Goal: Task Accomplishment & Management: Use online tool/utility

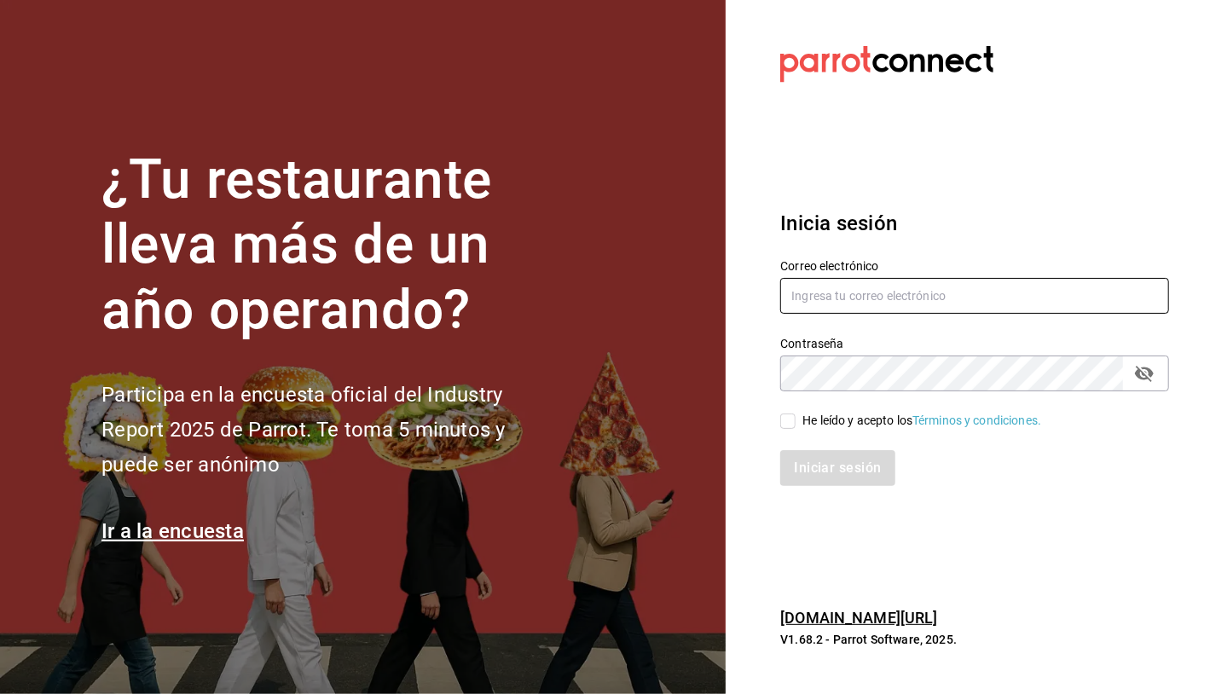
click at [817, 304] on input "text" at bounding box center [974, 296] width 389 height 36
type input "g"
type input "[PERSON_NAME][EMAIL_ADDRESS][DOMAIN_NAME]"
click at [788, 426] on input "He leído y acepto los Términos y condiciones." at bounding box center [787, 421] width 15 height 15
checkbox input "true"
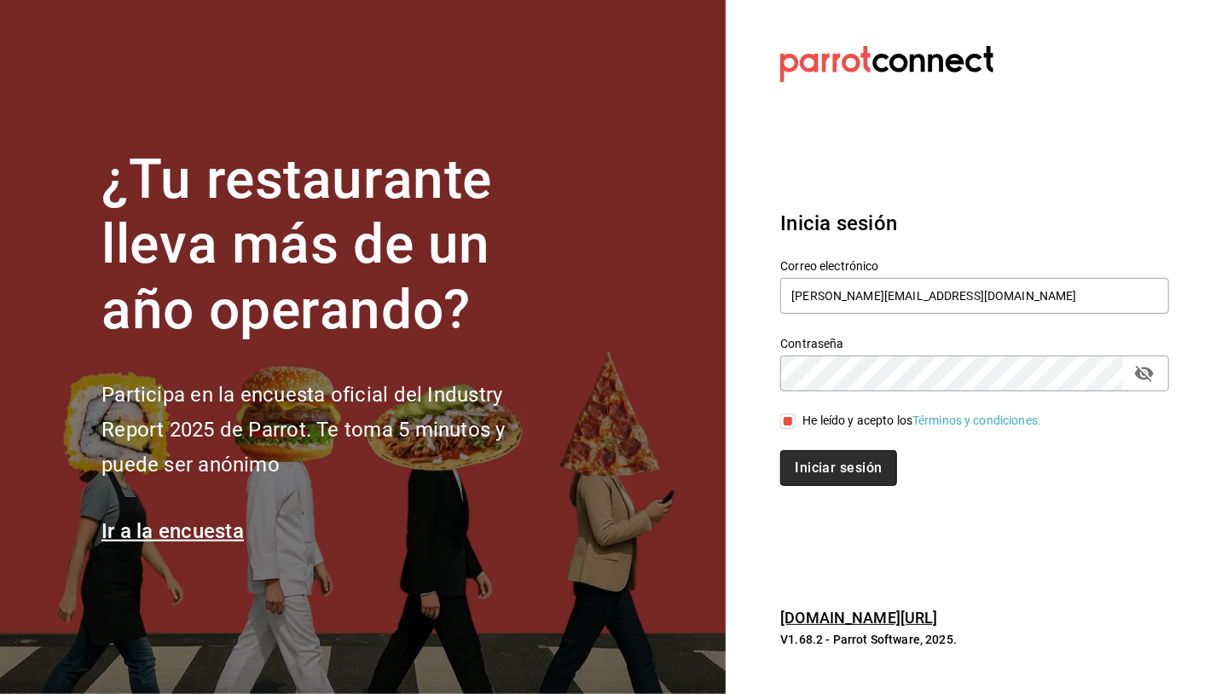
click at [824, 470] on button "Iniciar sesión" at bounding box center [838, 468] width 116 height 36
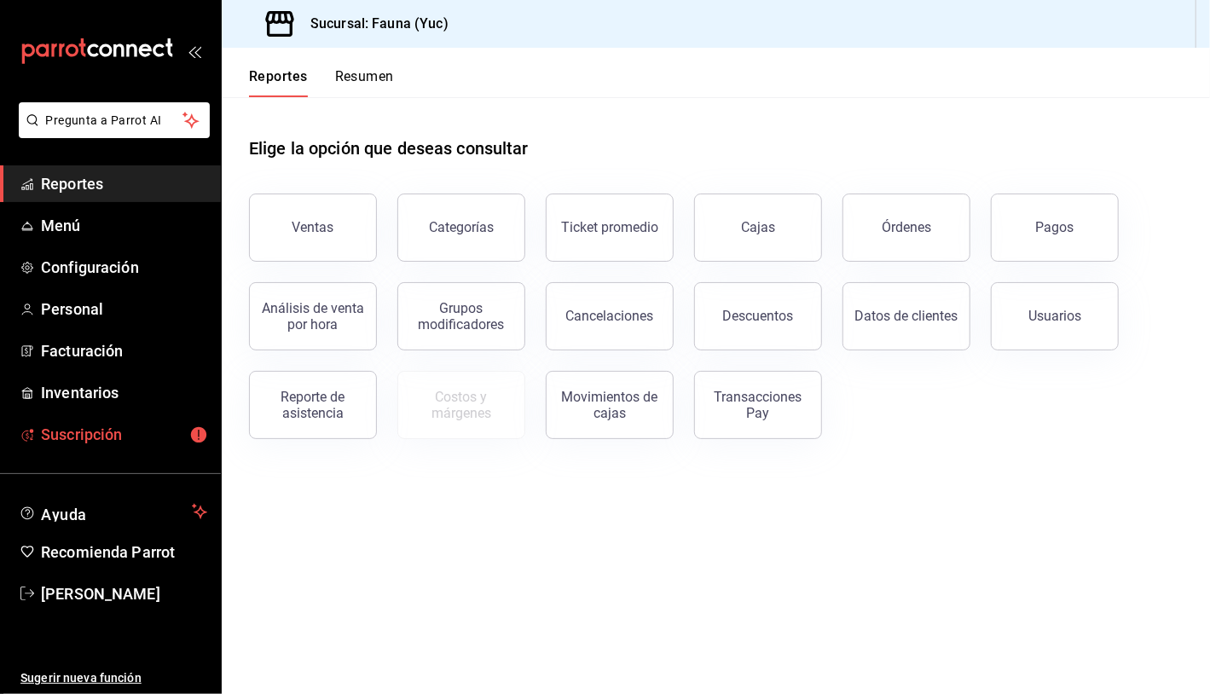
click at [103, 447] on link "Suscripción" at bounding box center [110, 434] width 221 height 37
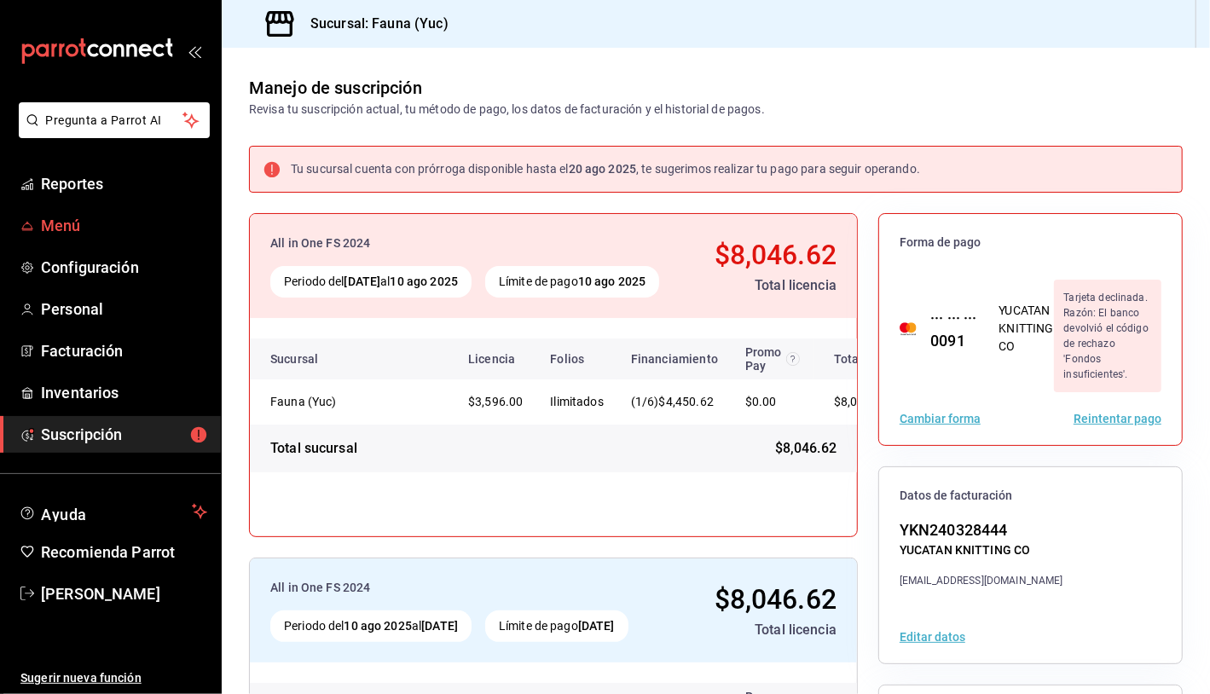
click at [46, 218] on span "Menú" at bounding box center [124, 225] width 166 height 23
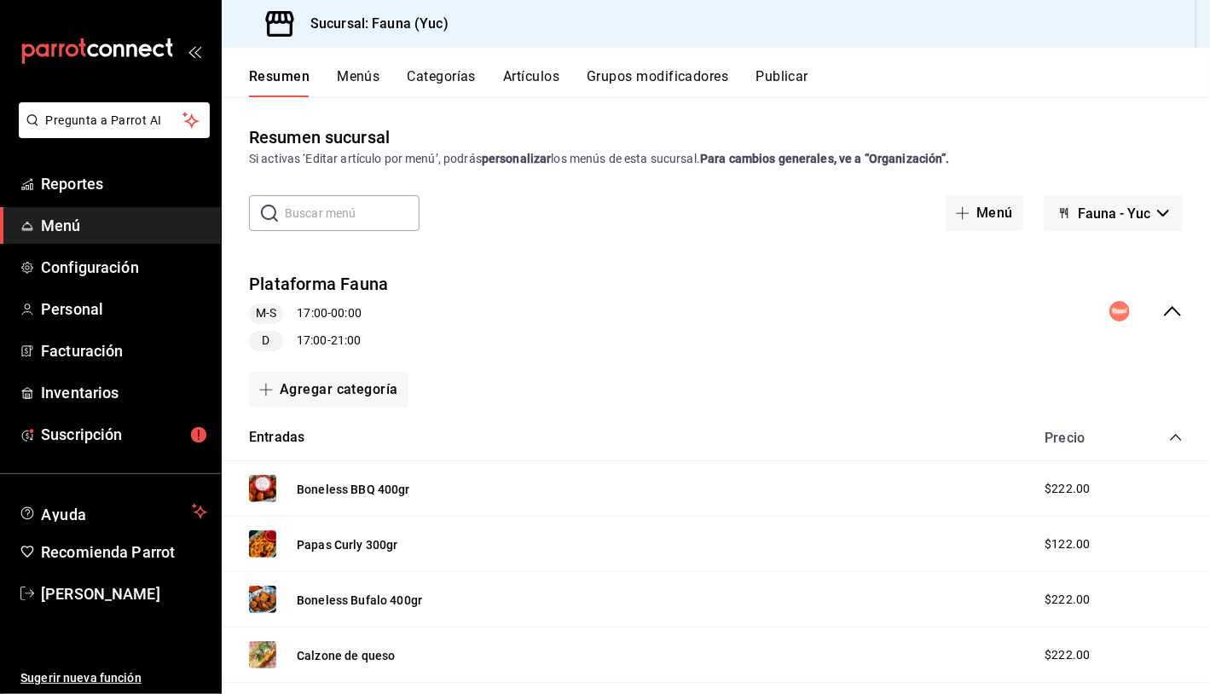
click at [665, 72] on button "Grupos modificadores" at bounding box center [658, 82] width 142 height 29
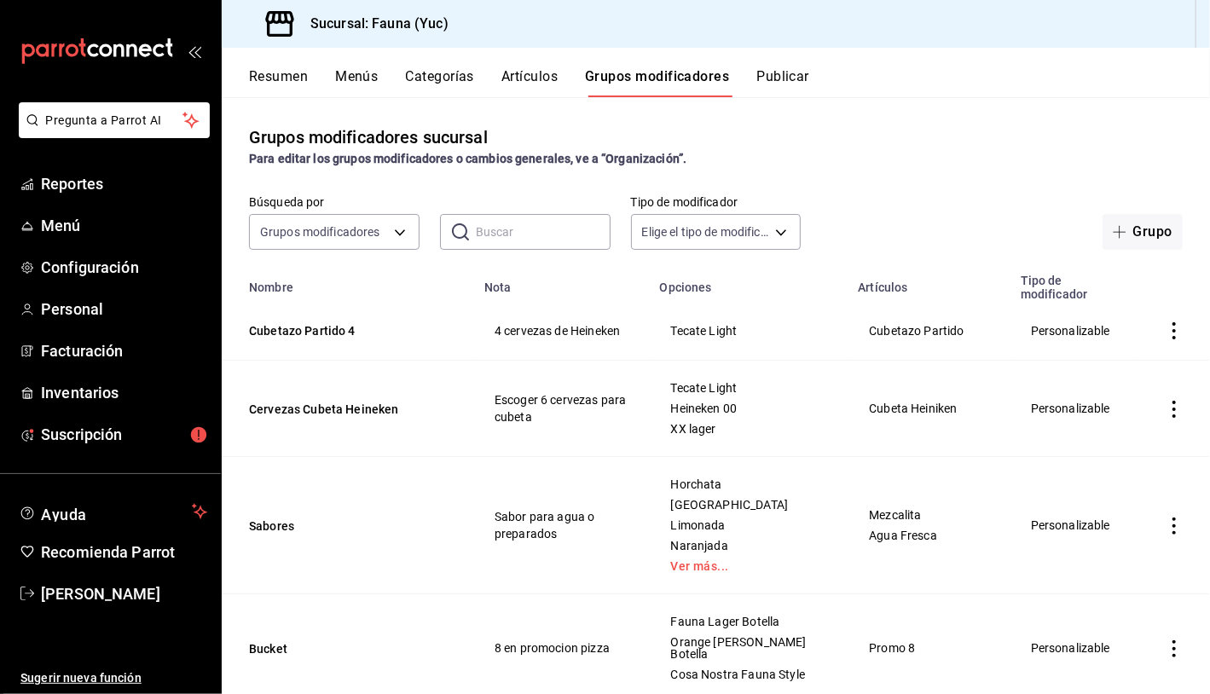
click at [1166, 338] on icon "actions" at bounding box center [1174, 330] width 17 height 17
click at [1092, 433] on span "Eliminar" at bounding box center [1110, 441] width 44 height 18
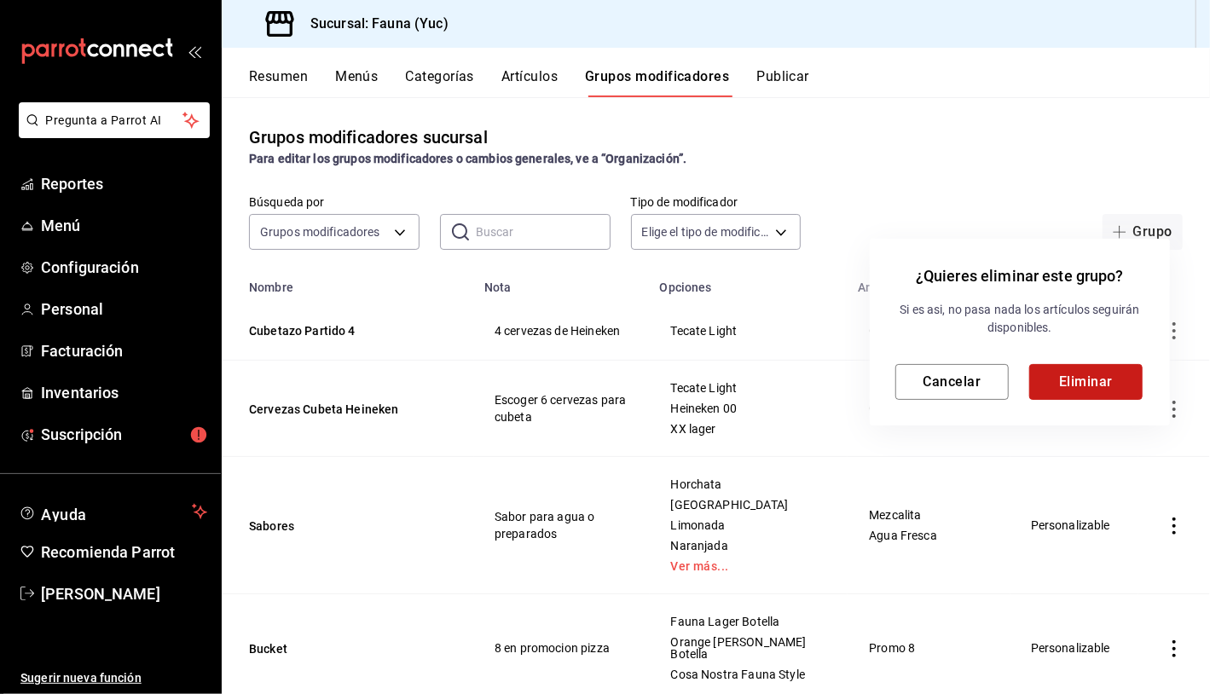
click at [1098, 367] on button "Eliminar" at bounding box center [1085, 382] width 113 height 36
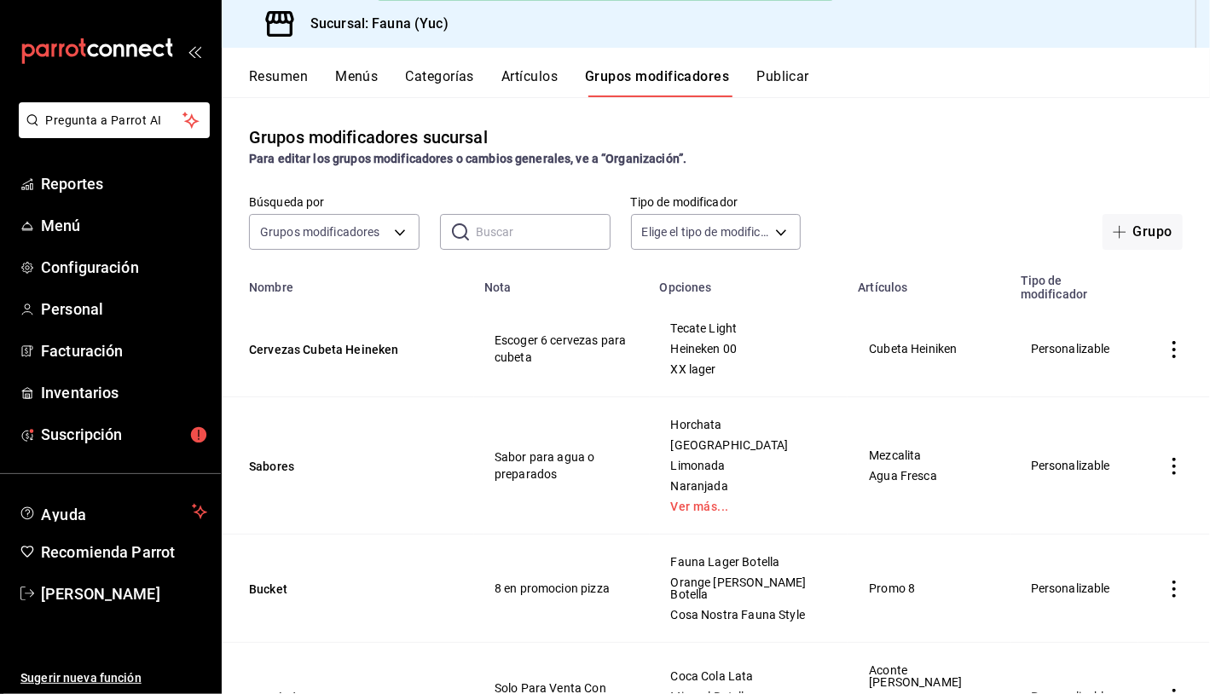
click at [1166, 343] on icon "actions" at bounding box center [1174, 349] width 17 height 17
click at [1098, 455] on span "Eliminar" at bounding box center [1109, 460] width 43 height 14
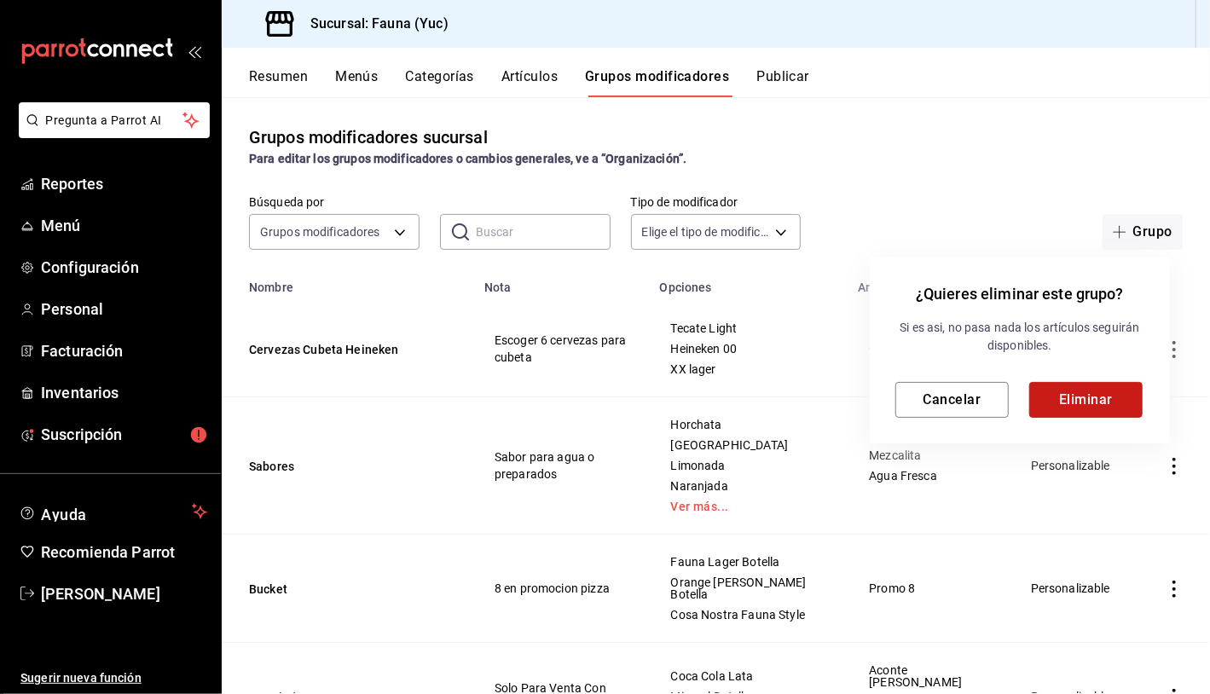
click at [1089, 400] on button "Eliminar" at bounding box center [1085, 400] width 113 height 36
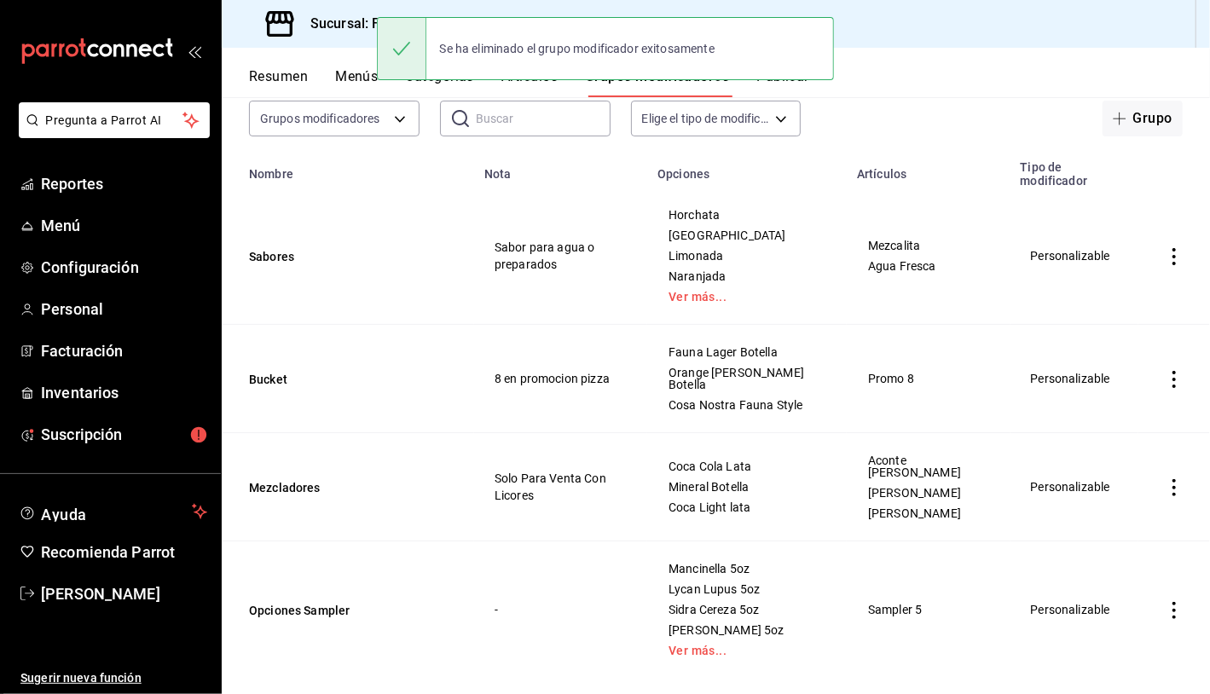
scroll to position [139, 0]
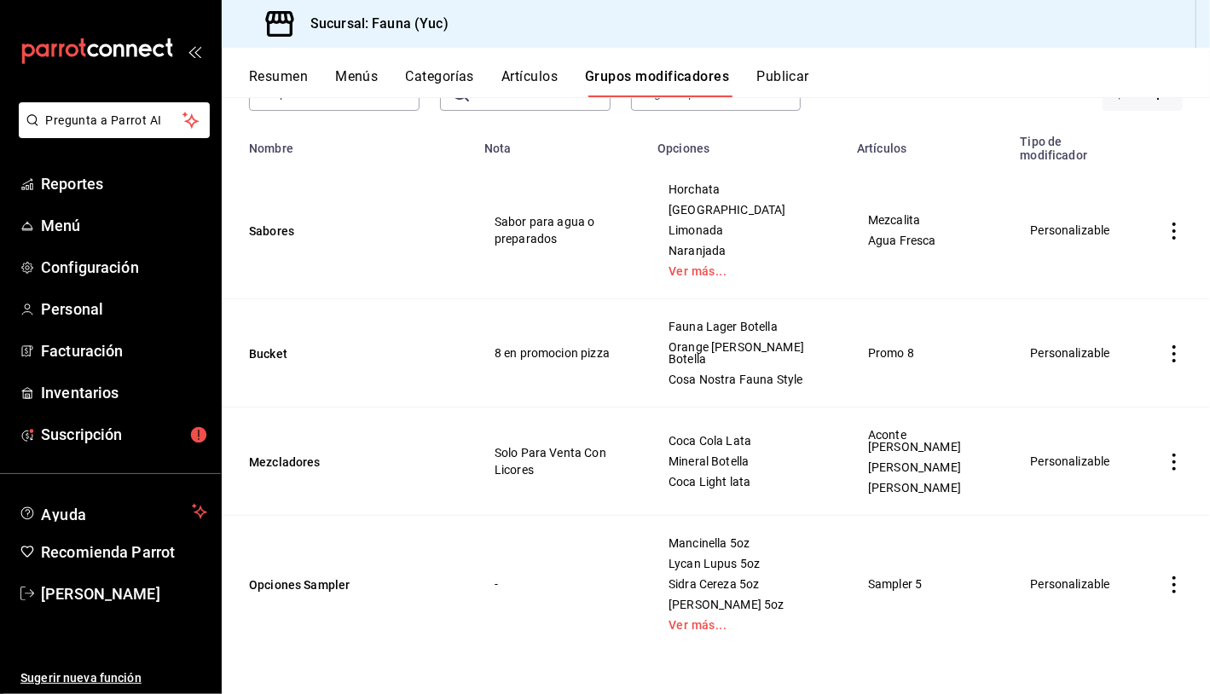
click at [1166, 359] on icon "actions" at bounding box center [1174, 353] width 17 height 17
click at [1112, 456] on span "Eliminar" at bounding box center [1109, 463] width 43 height 14
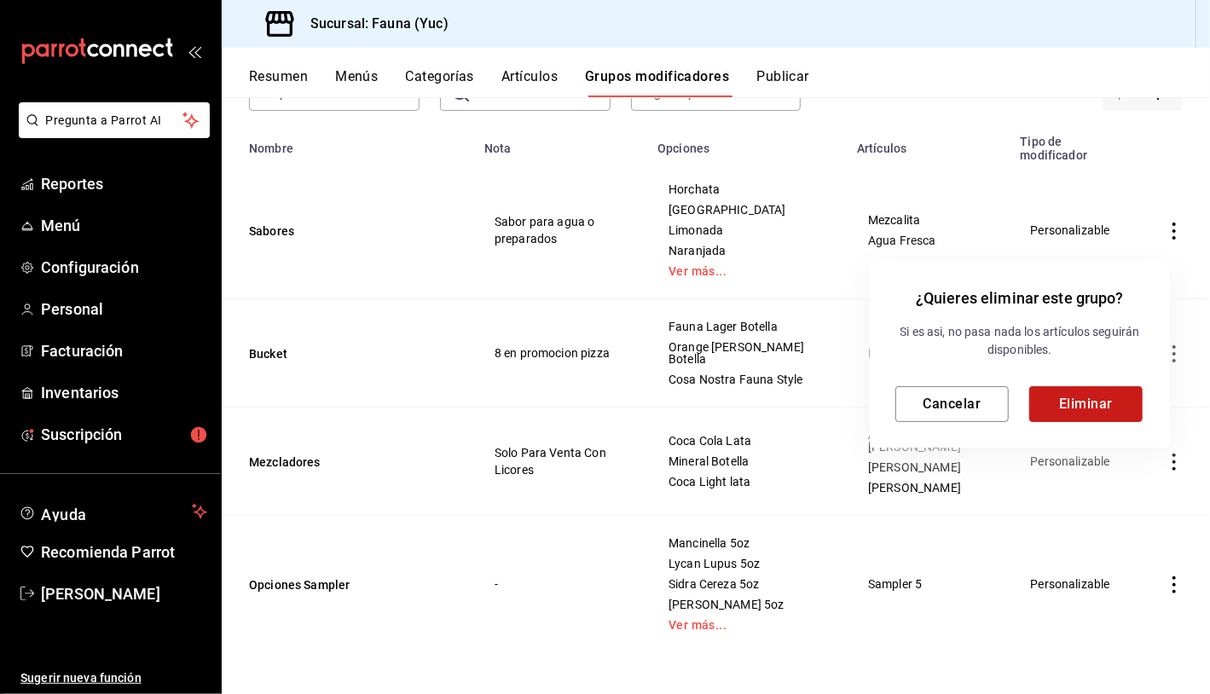
click at [1103, 408] on button "Eliminar" at bounding box center [1085, 404] width 113 height 36
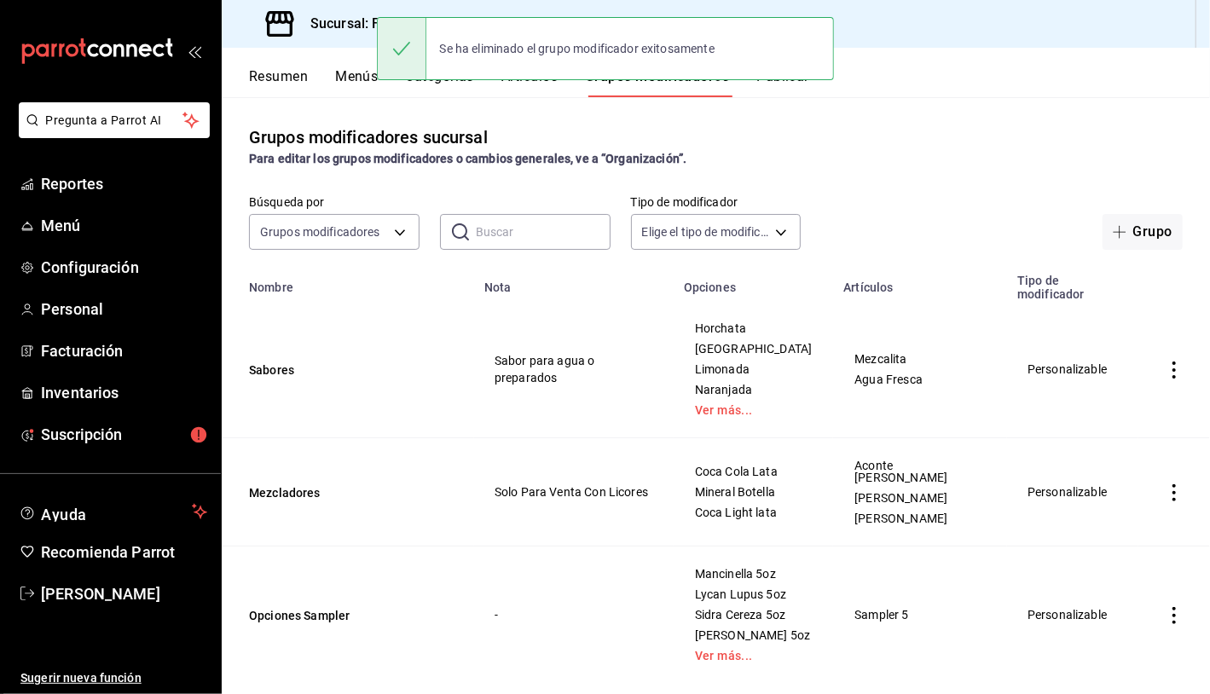
scroll to position [43, 0]
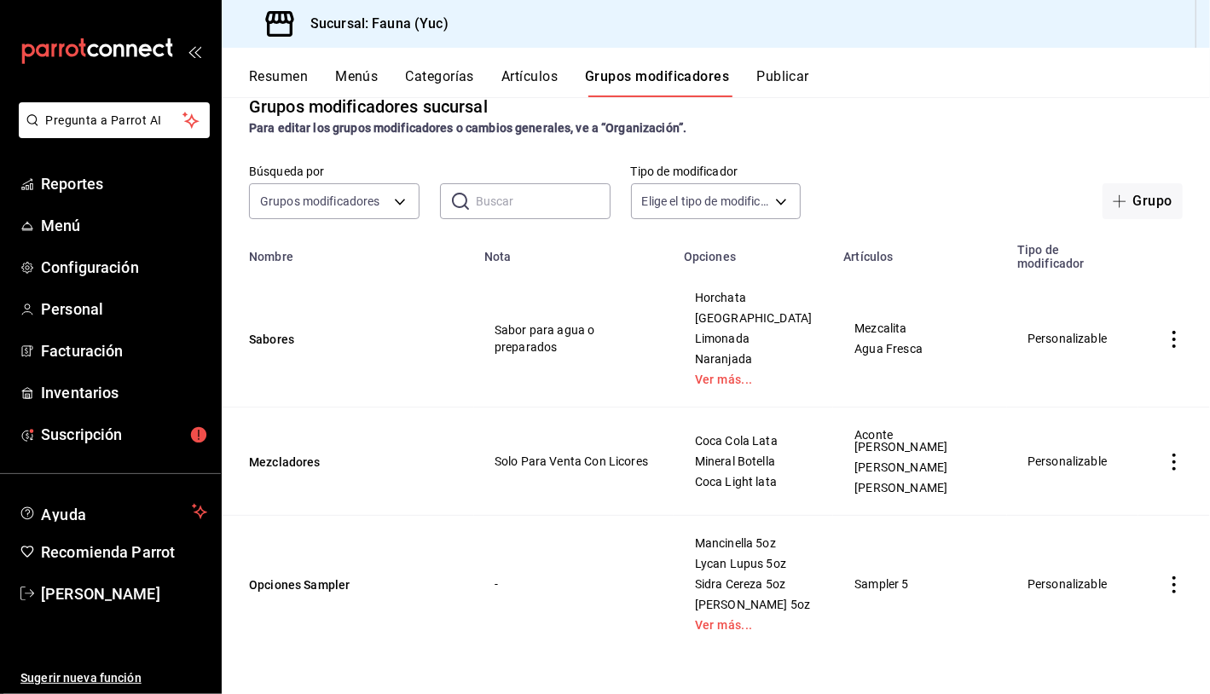
click at [1166, 576] on icon "actions" at bounding box center [1174, 584] width 17 height 17
click at [1100, 580] on span "Editar" at bounding box center [1110, 580] width 44 height 18
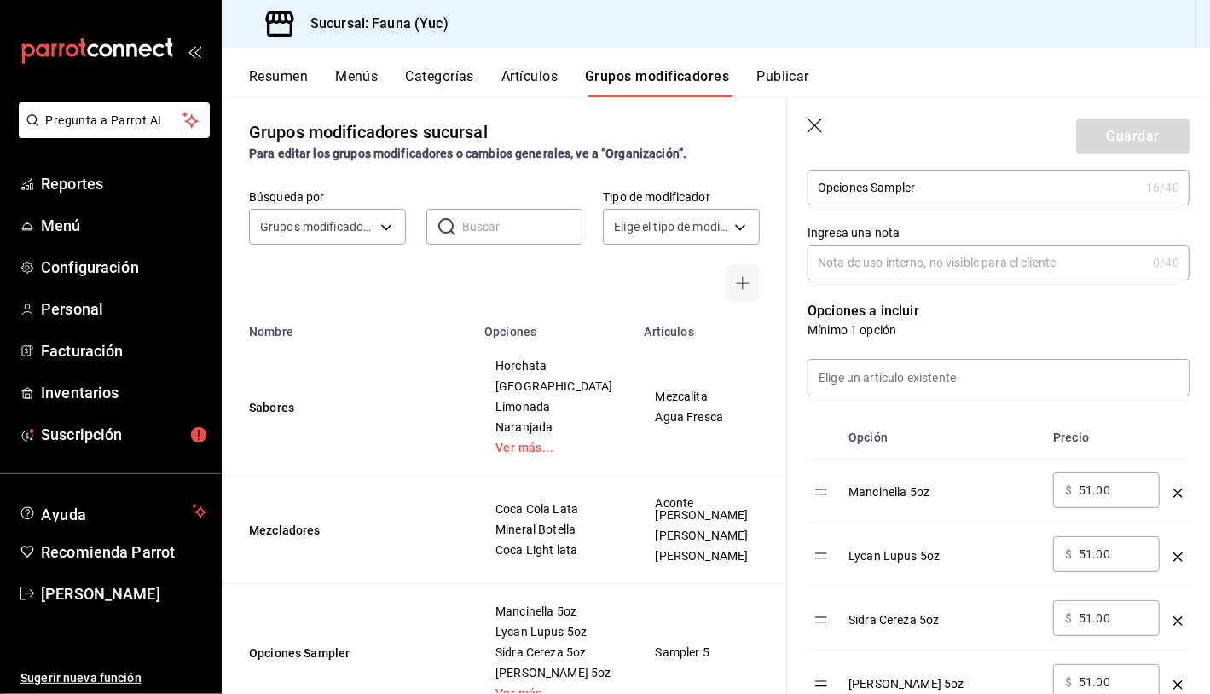
scroll to position [235, 0]
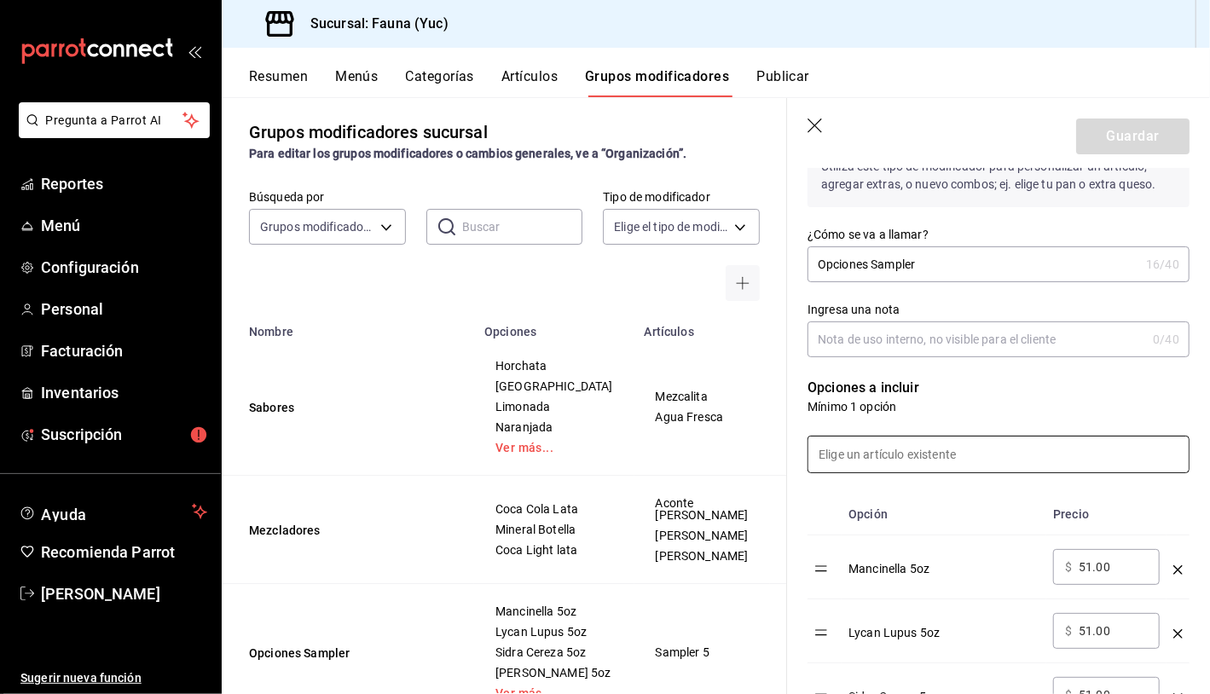
click at [930, 455] on input at bounding box center [998, 455] width 380 height 36
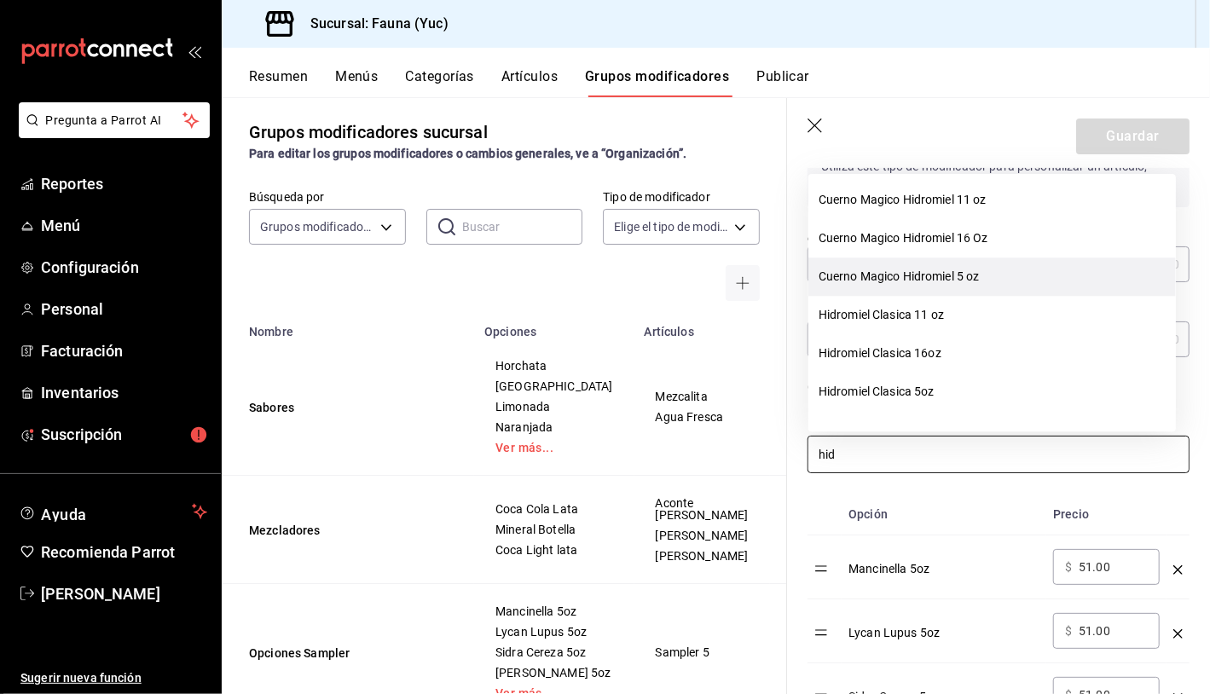
click at [926, 262] on li "Cuerno Magico Hidromiel 5 oz" at bounding box center [992, 277] width 368 height 38
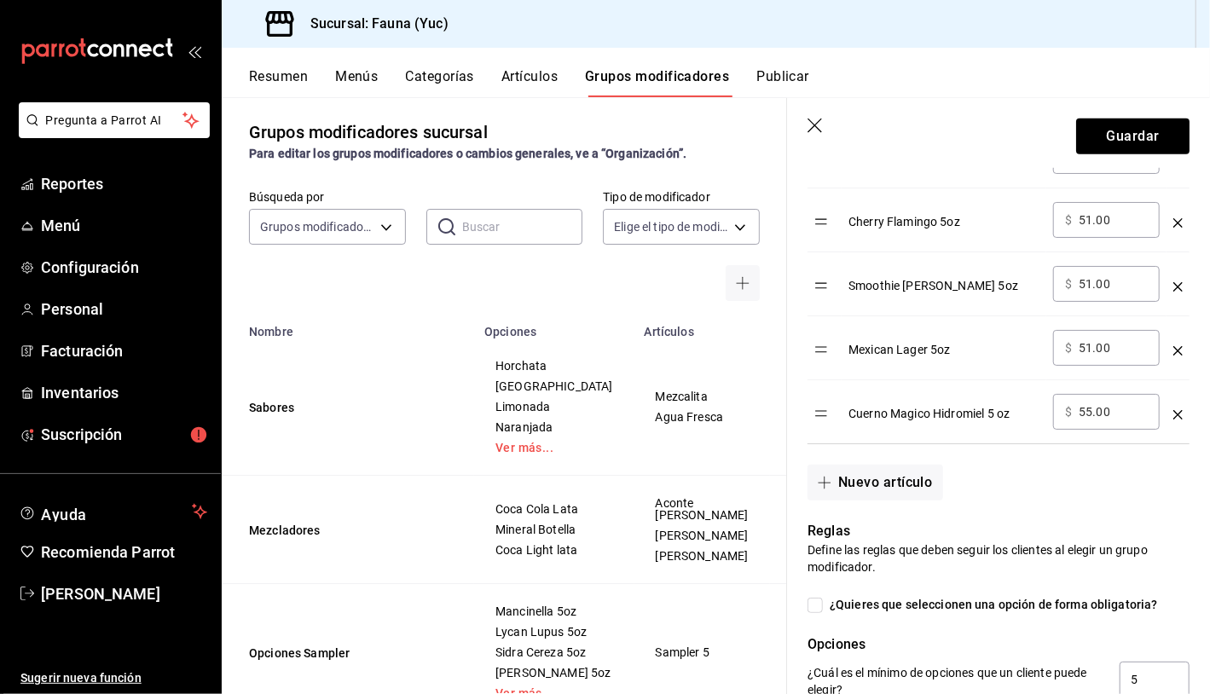
scroll to position [895, 0]
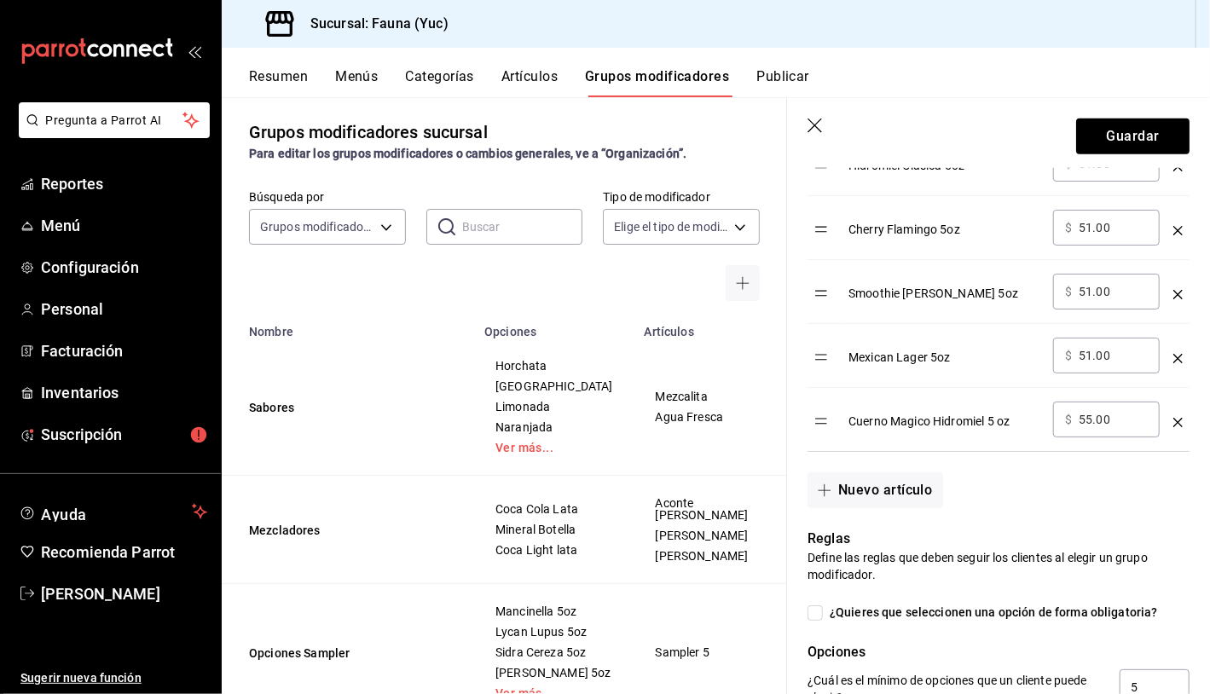
type input "hid"
click at [1092, 417] on input "55.00" at bounding box center [1113, 419] width 69 height 17
type input "51.00"
click at [1116, 141] on button "Guardar" at bounding box center [1132, 137] width 113 height 36
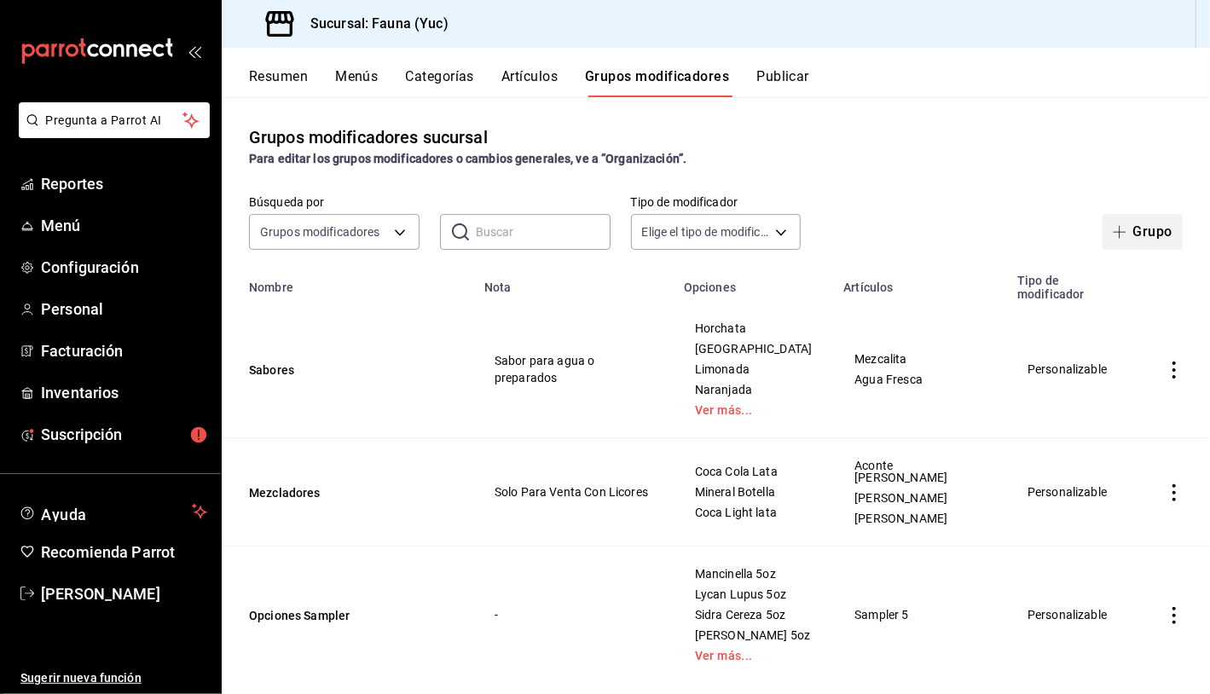
click at [1113, 233] on icon "button" at bounding box center [1120, 232] width 14 height 14
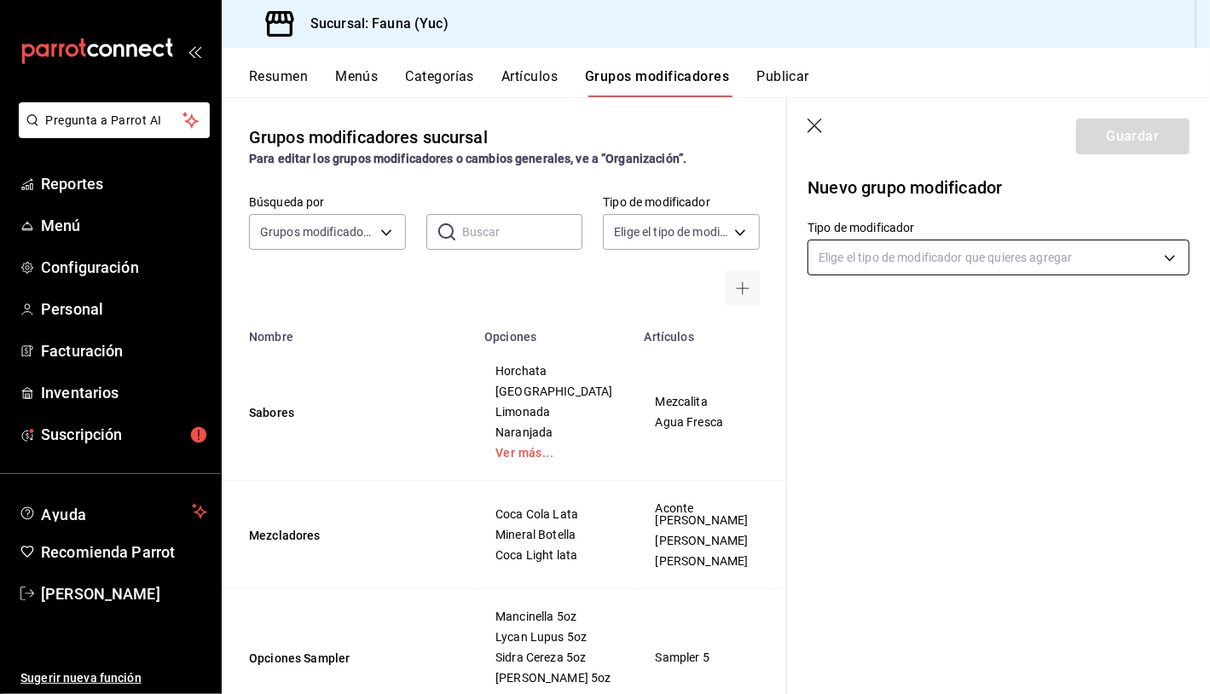
click at [1038, 272] on body "Pregunta a Parrot AI Reportes Menú Configuración Personal Facturación Inventari…" at bounding box center [605, 347] width 1210 height 694
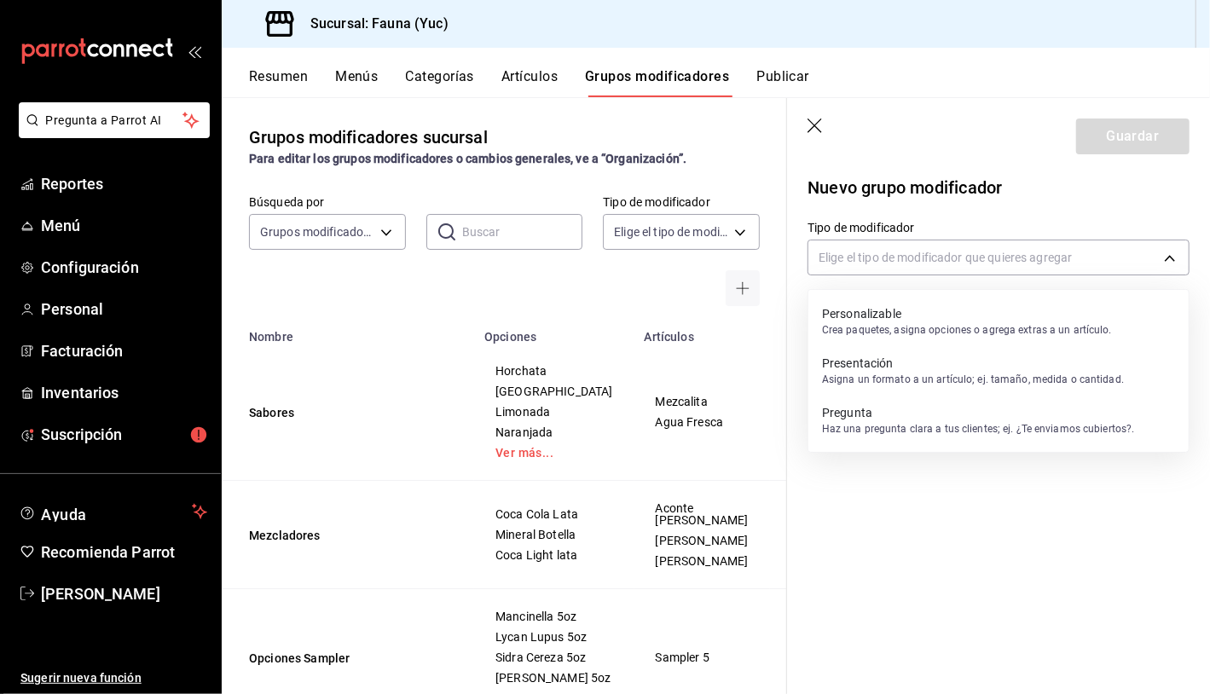
click at [976, 316] on p "Personalizable" at bounding box center [967, 313] width 290 height 17
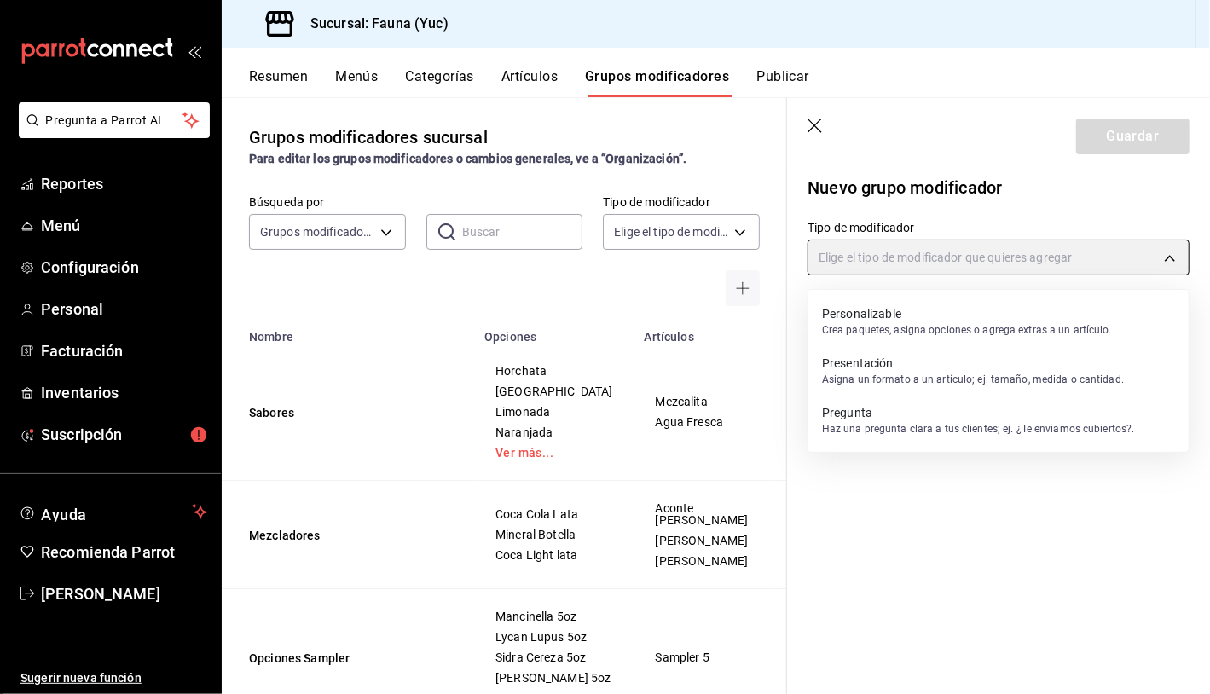
type input "CUSTOMIZABLE"
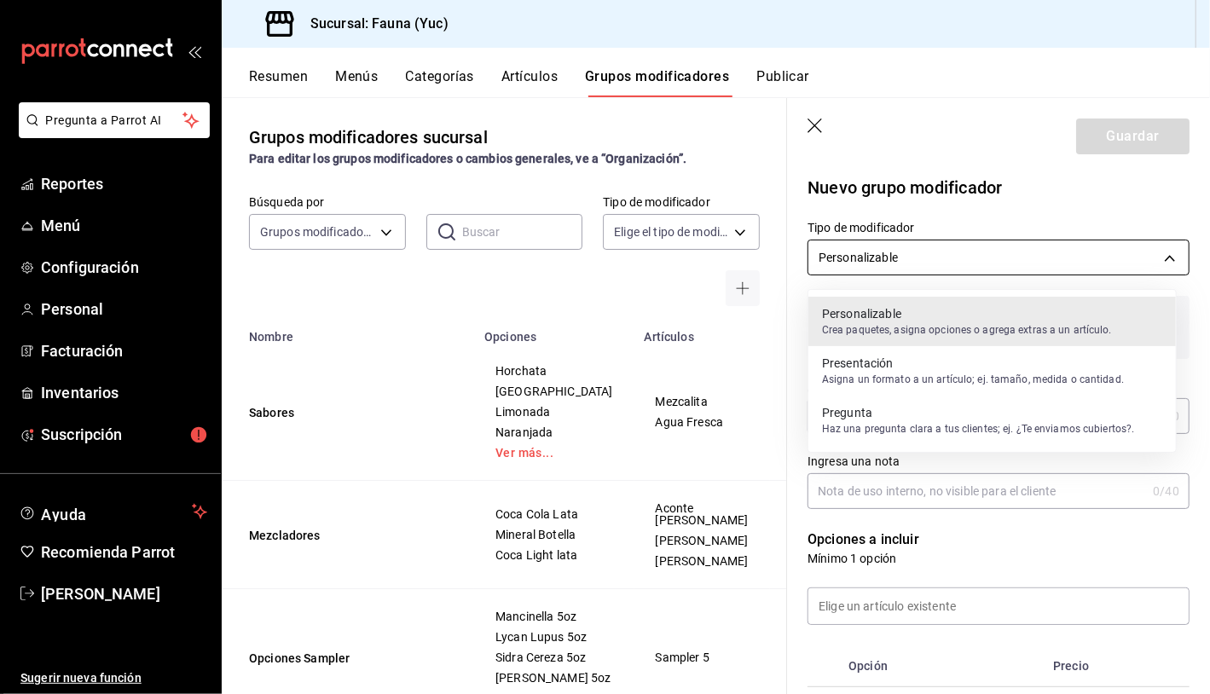
click at [1047, 264] on body "Pregunta a Parrot AI Reportes Menú Configuración Personal Facturación Inventari…" at bounding box center [605, 347] width 1210 height 694
click at [972, 264] on div at bounding box center [605, 347] width 1210 height 694
click at [972, 264] on body "Pregunta a Parrot AI Reportes Menú Configuración Personal Facturación Inventari…" at bounding box center [605, 347] width 1210 height 694
click at [934, 322] on p "Crea paquetes, asigna opciones o agrega extras a un artículo." at bounding box center [967, 329] width 290 height 15
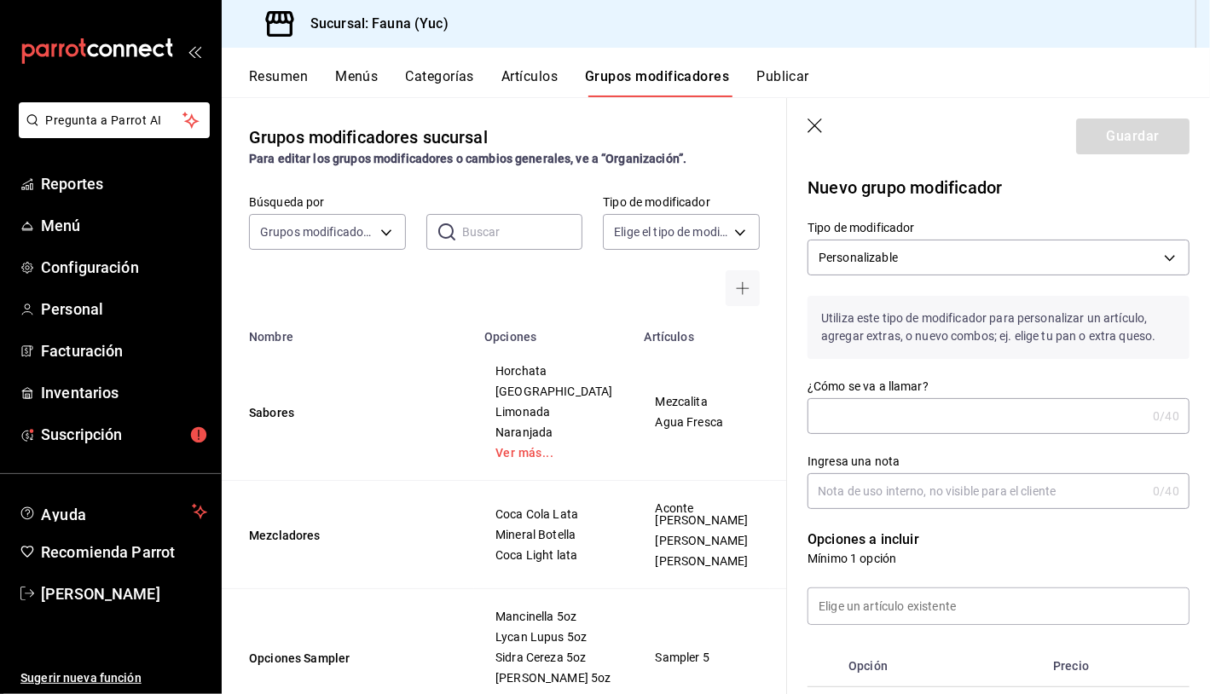
click at [889, 413] on input "¿Cómo se va a llamar?" at bounding box center [977, 416] width 339 height 34
type input "t"
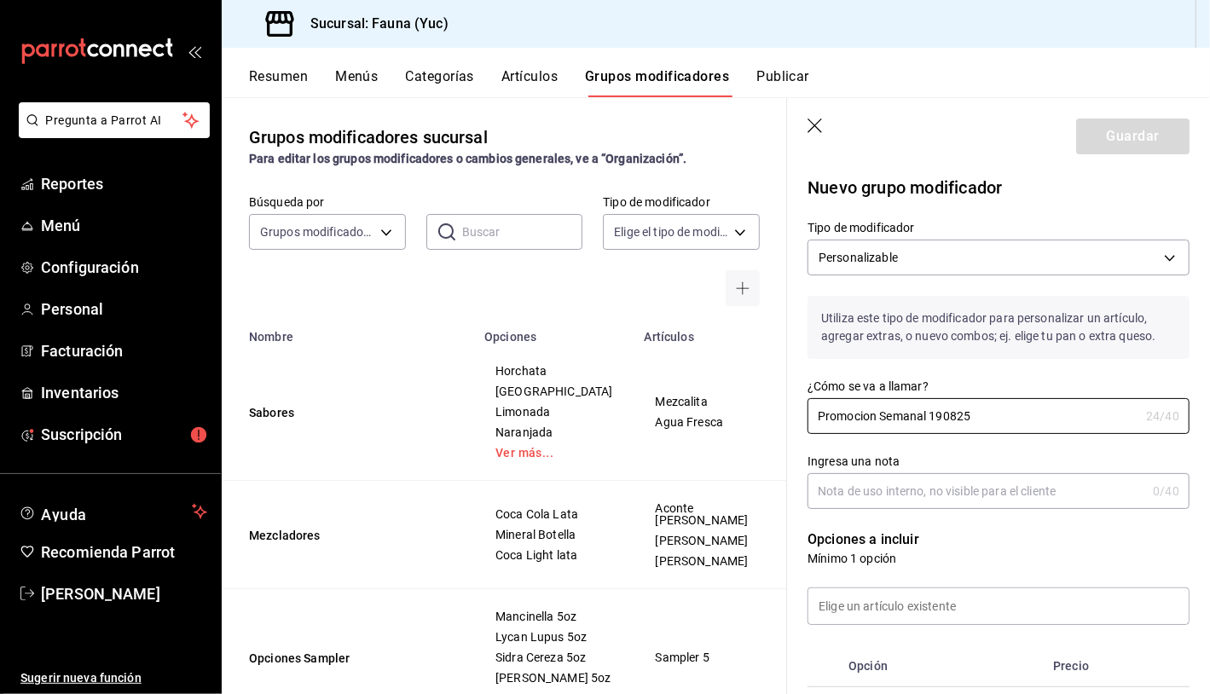
type input "Promocion Semanal 190825"
click at [833, 485] on input "Ingresa una nota" at bounding box center [977, 491] width 339 height 34
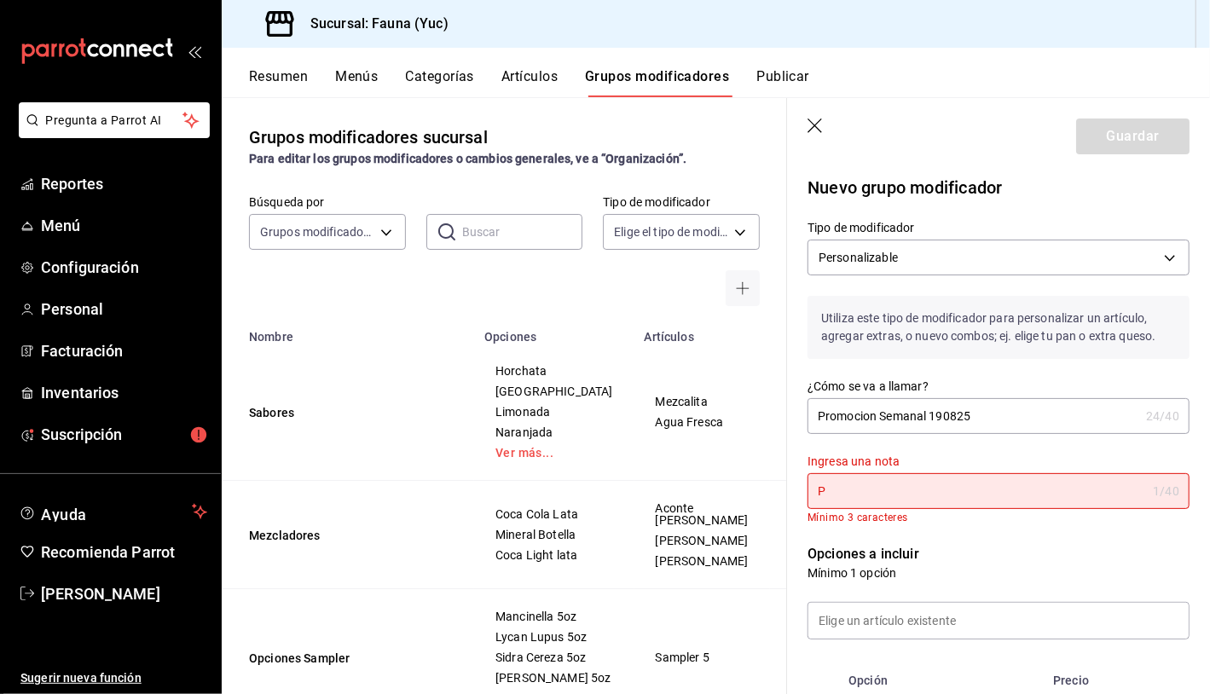
click at [833, 485] on input "P" at bounding box center [977, 491] width 339 height 34
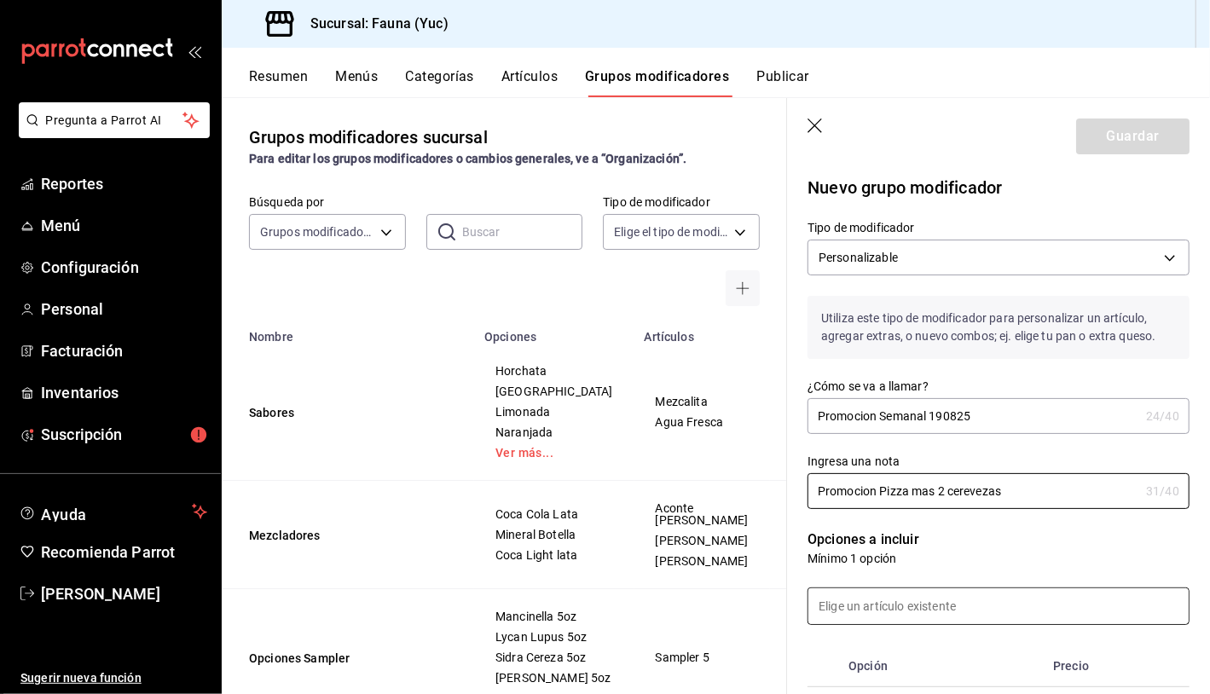
type input "Promocion Pizza mas 2 cerevezas"
click at [873, 608] on input at bounding box center [998, 606] width 380 height 36
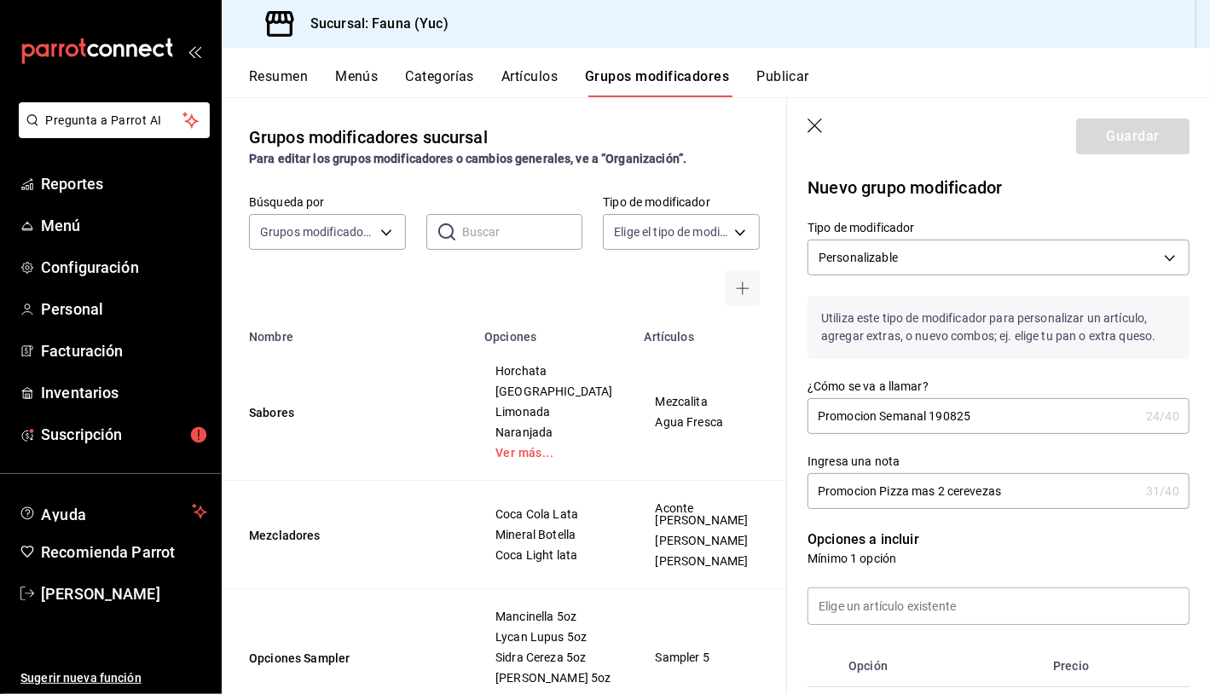
click at [791, 647] on div "Opción Precio" at bounding box center [988, 656] width 403 height 62
click at [867, 615] on input at bounding box center [998, 606] width 380 height 36
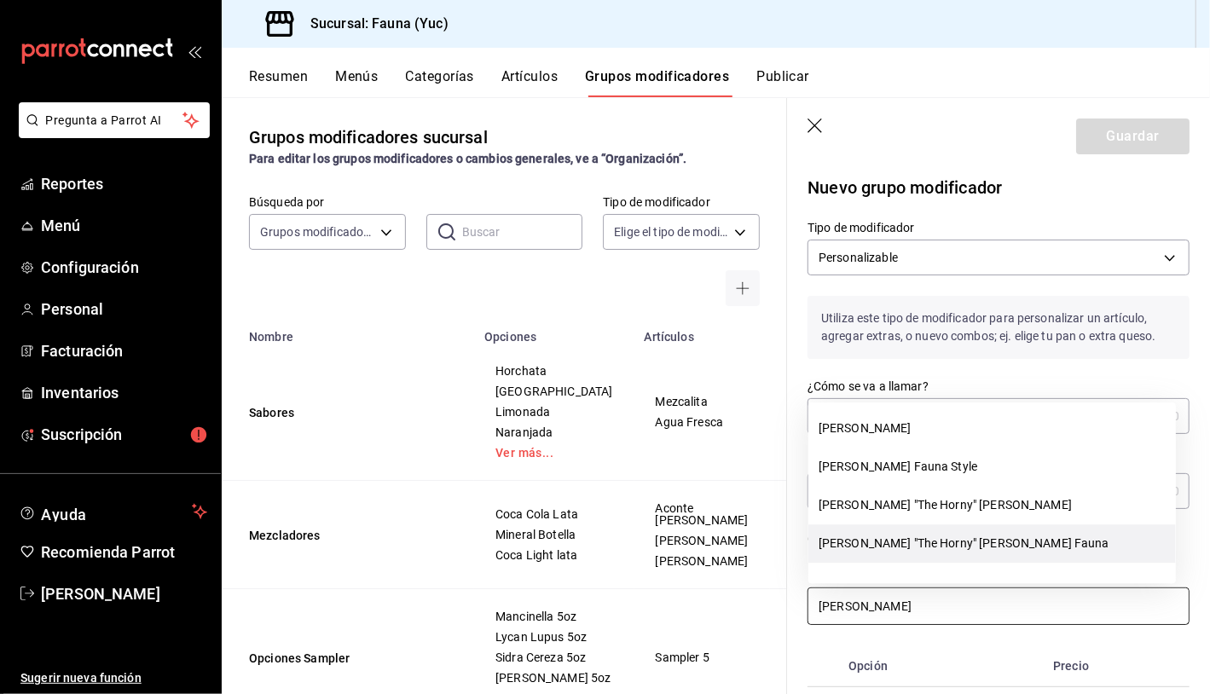
click at [901, 540] on li "Jose "The Horny" Roni Fauna" at bounding box center [992, 543] width 368 height 38
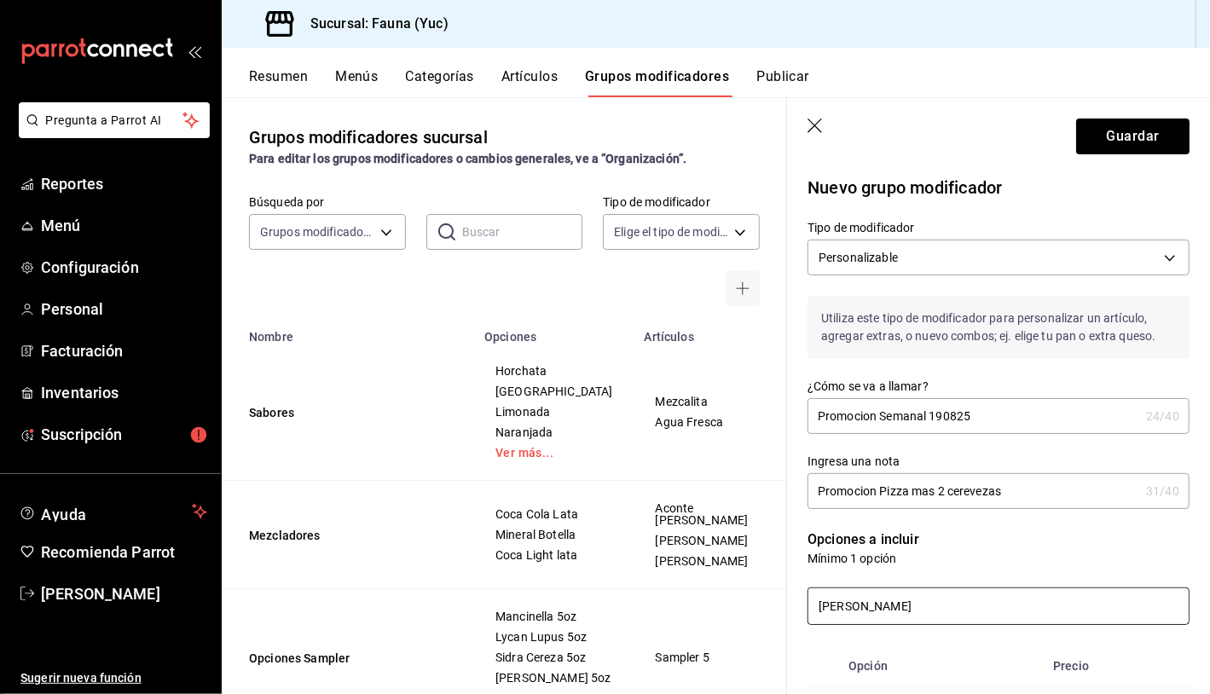
click at [866, 613] on input "jose" at bounding box center [998, 606] width 380 height 36
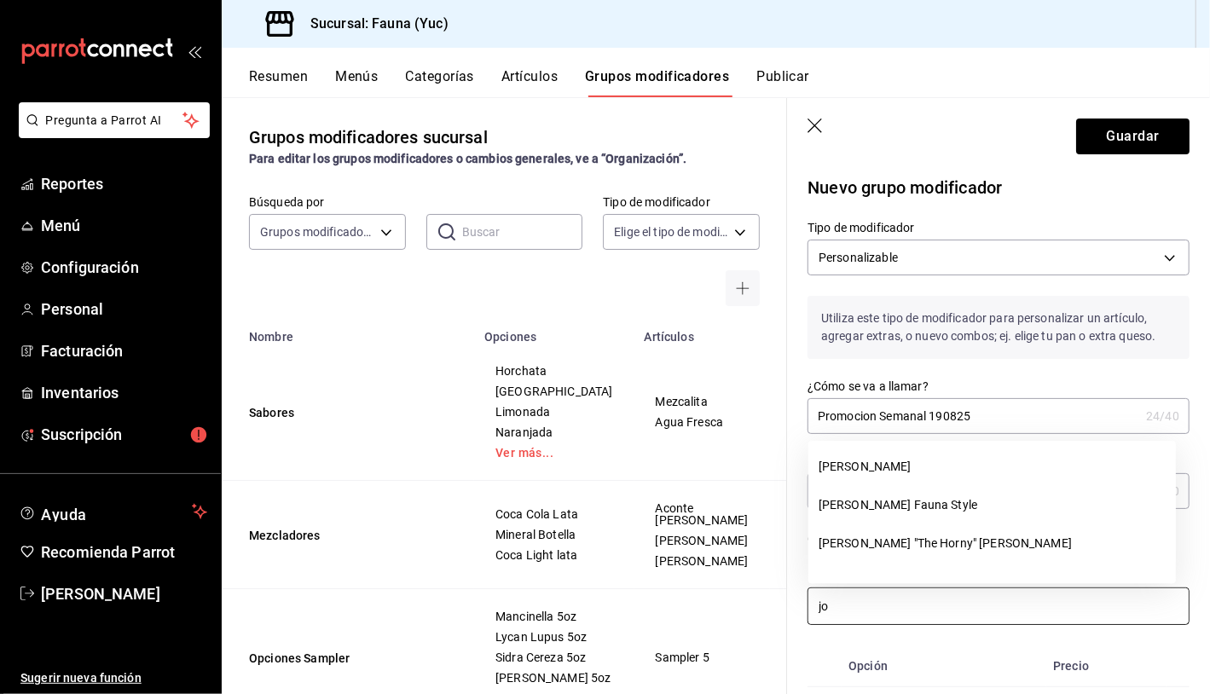
type input "j"
click at [895, 504] on li "Jose Roni Fauna Style" at bounding box center [992, 505] width 368 height 38
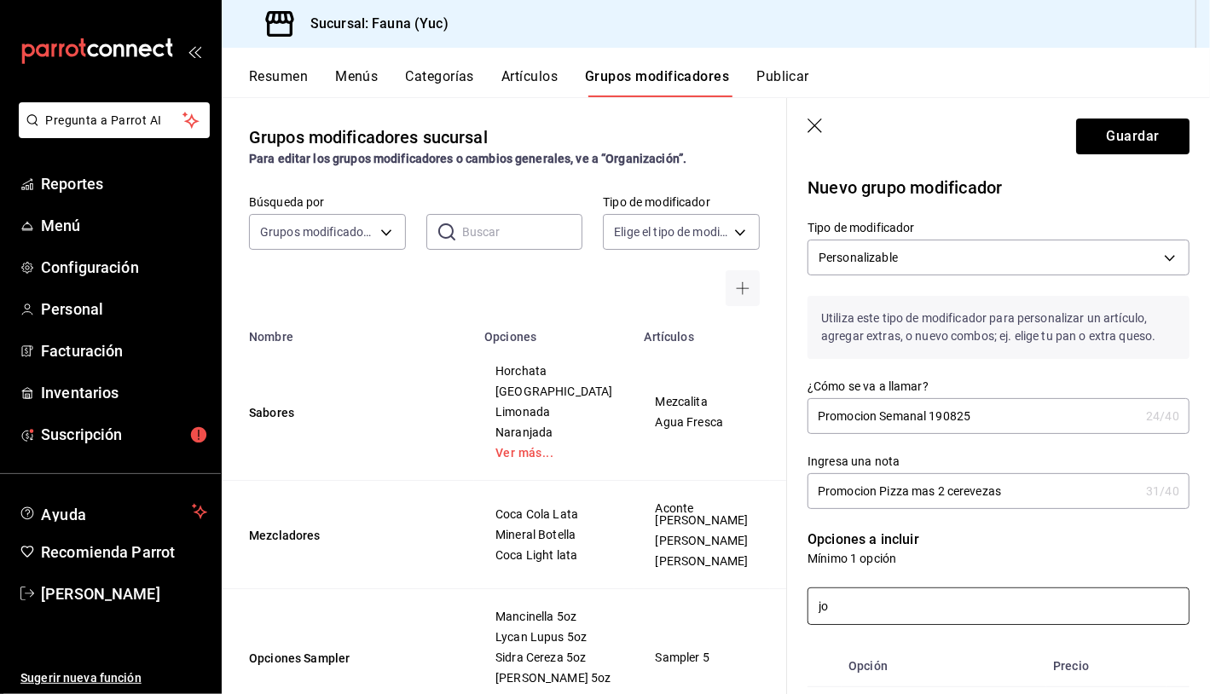
type input "j"
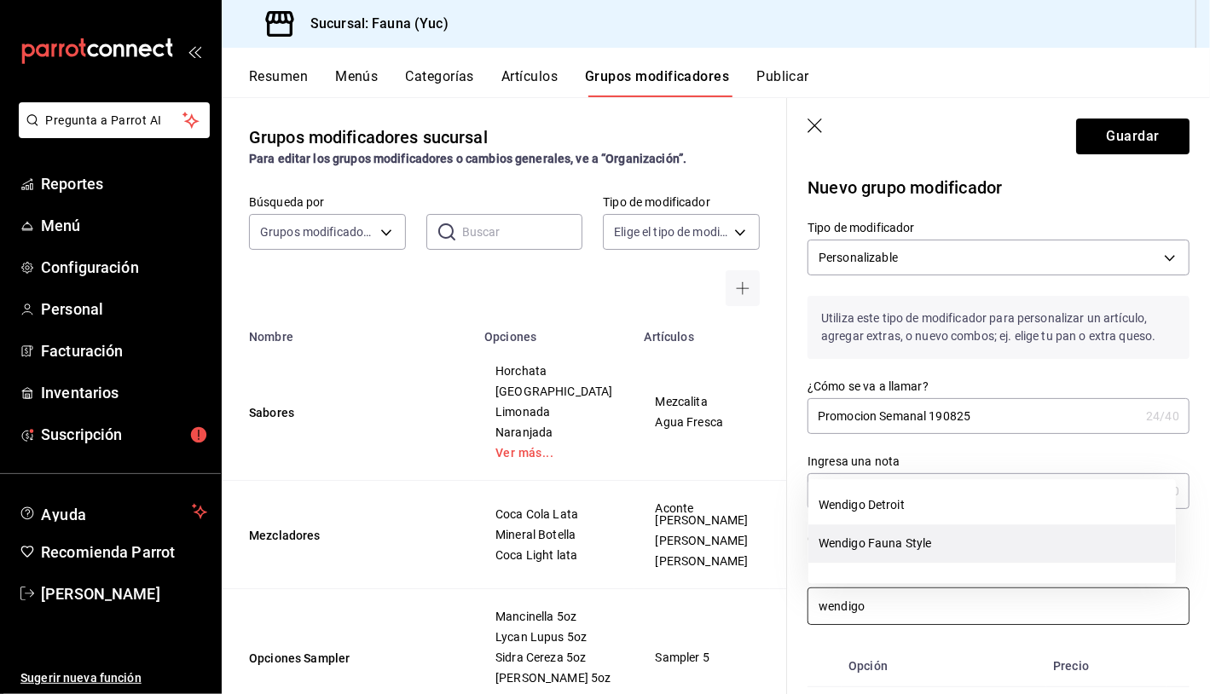
click at [894, 540] on li "Wendigo Fauna Style" at bounding box center [992, 543] width 368 height 38
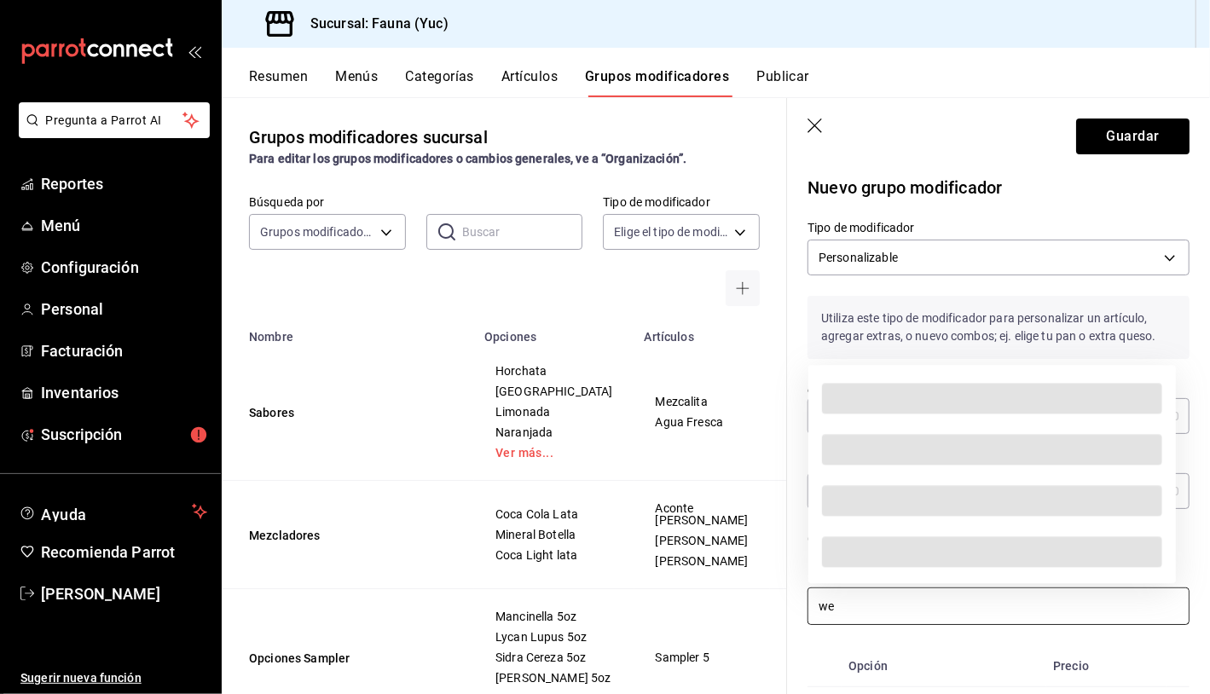
type input "w"
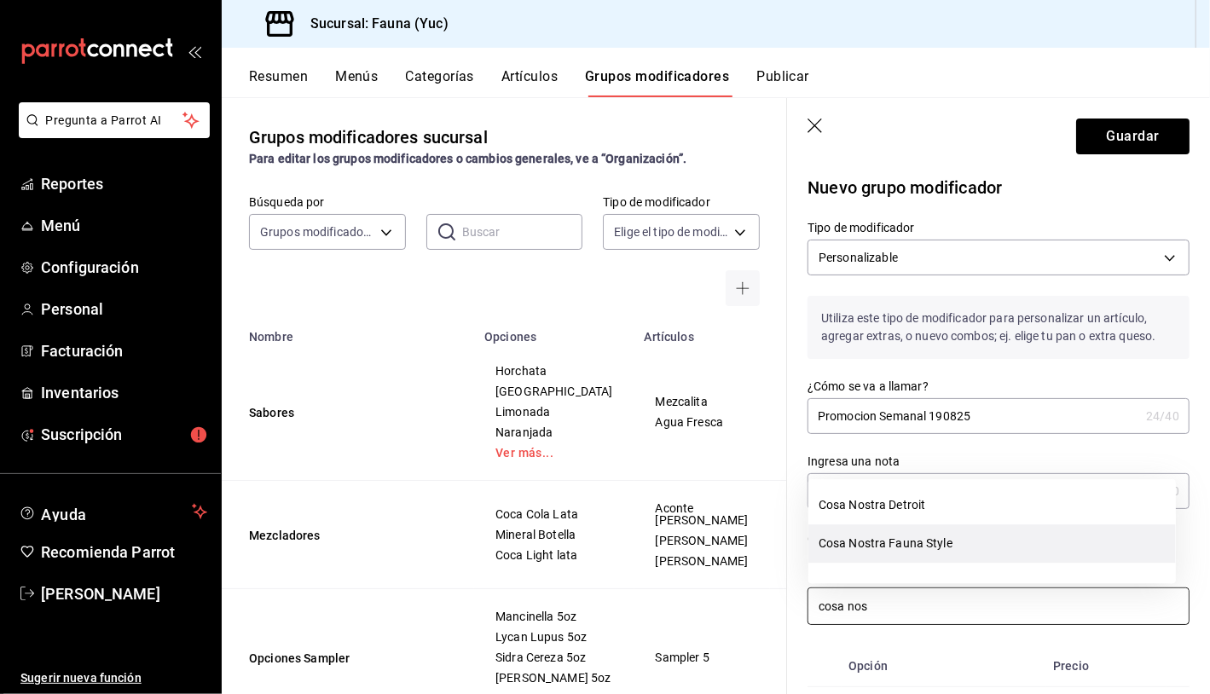
click at [907, 534] on li "Cosa Nostra Fauna Style" at bounding box center [992, 543] width 368 height 38
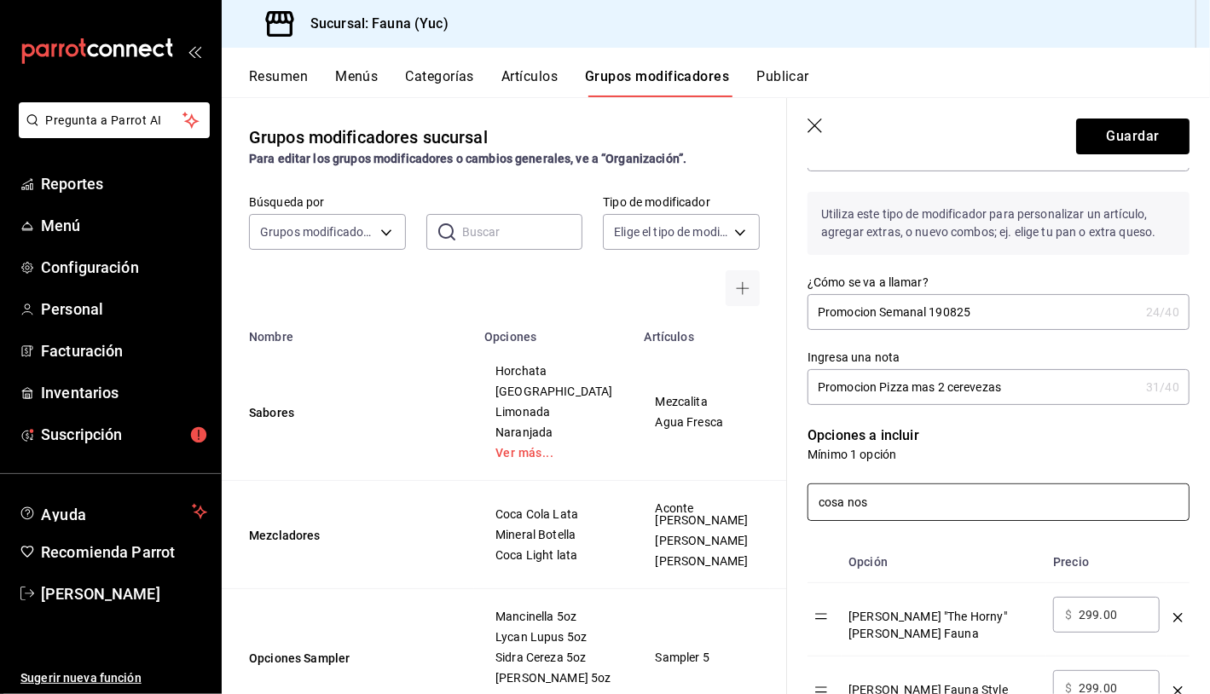
scroll to position [107, 0]
click at [962, 497] on input "cosa nos" at bounding box center [998, 500] width 380 height 36
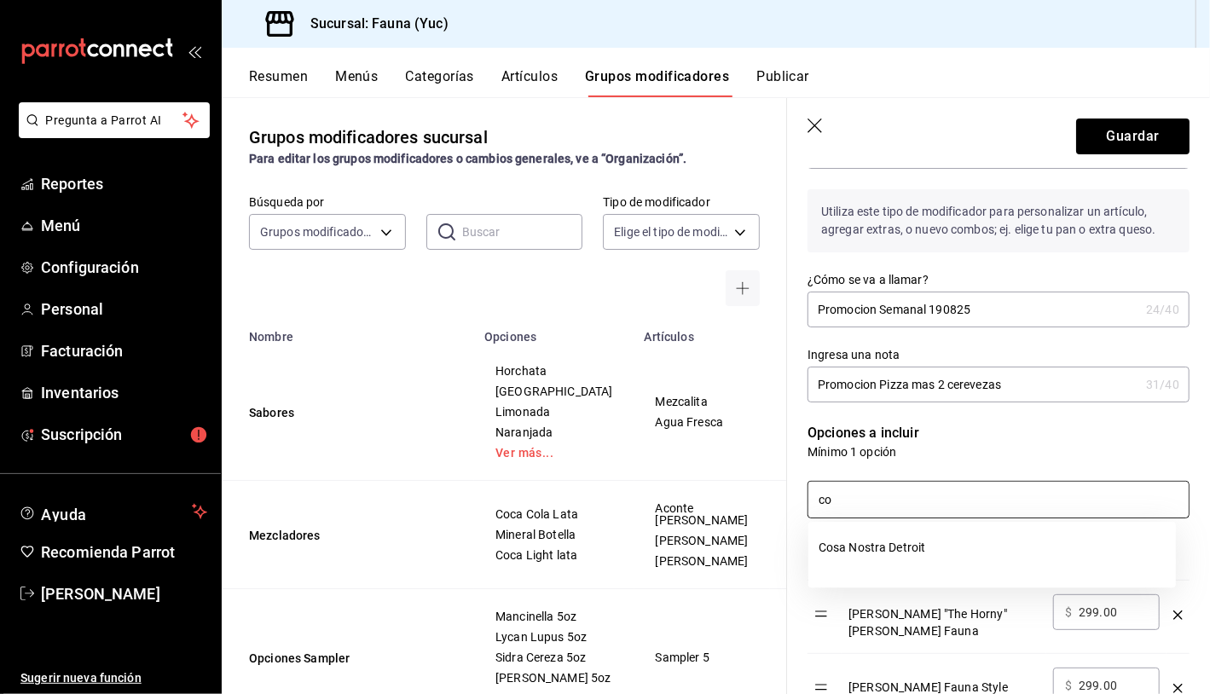
type input "c"
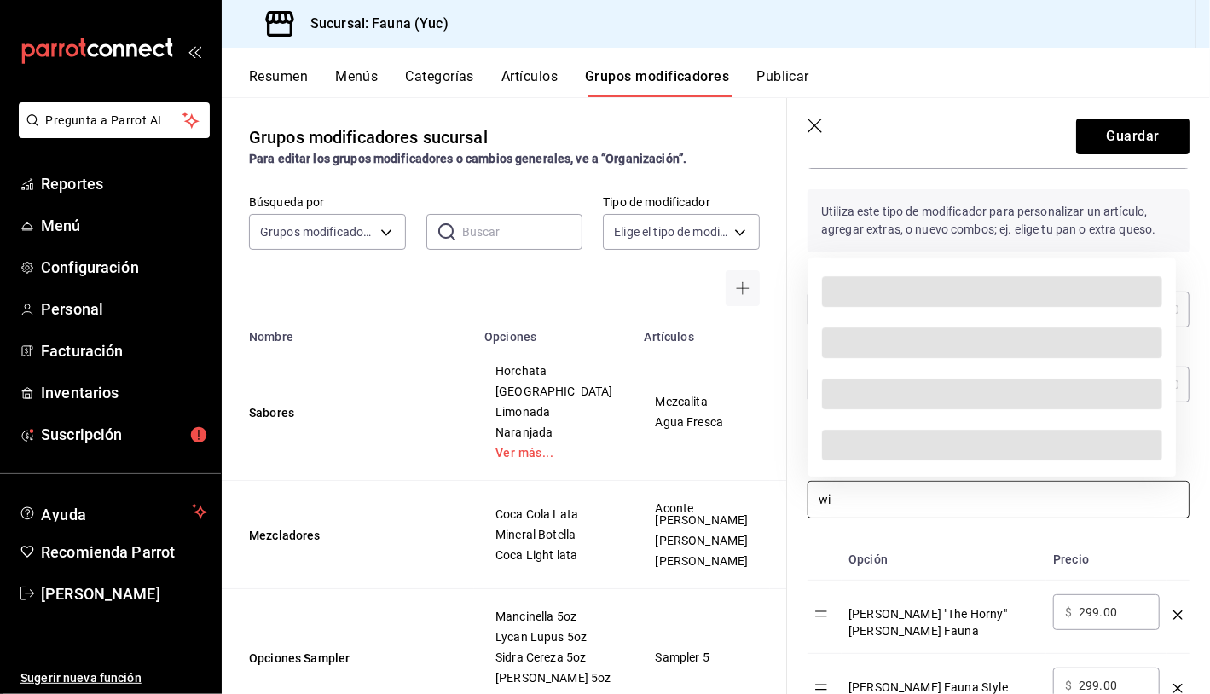
type input "w"
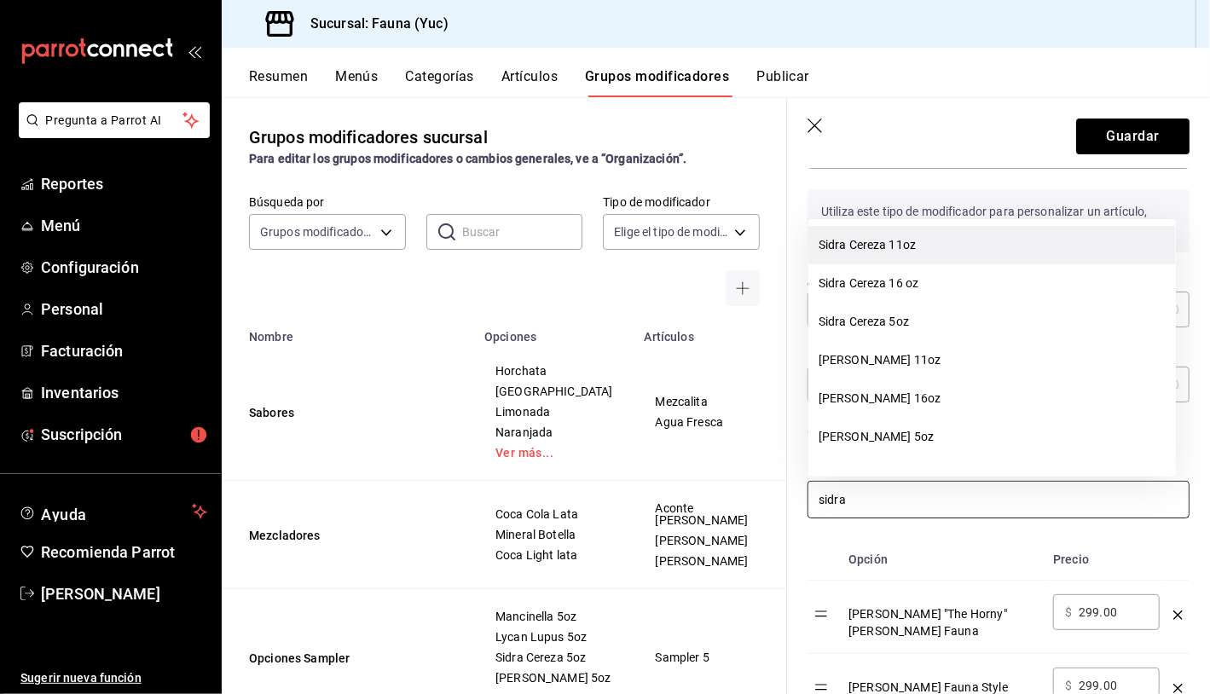
click at [957, 253] on li "Sidra Cereza 11oz" at bounding box center [992, 245] width 368 height 38
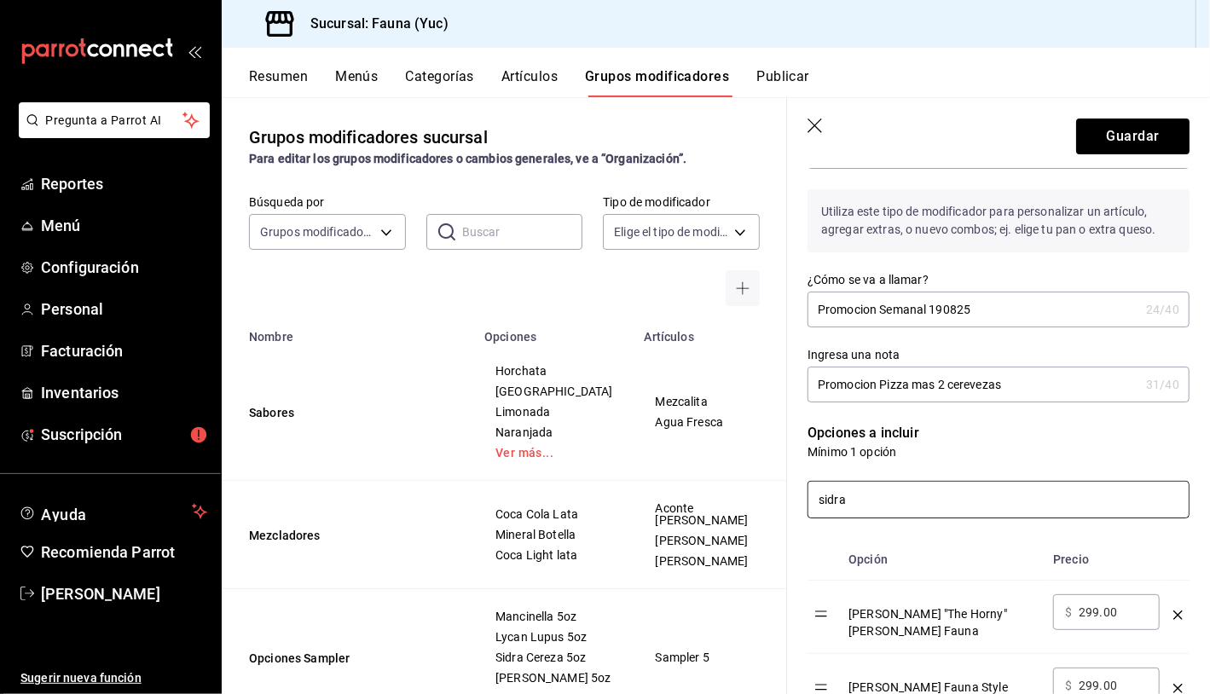
click at [962, 513] on input "sidra" at bounding box center [998, 500] width 380 height 36
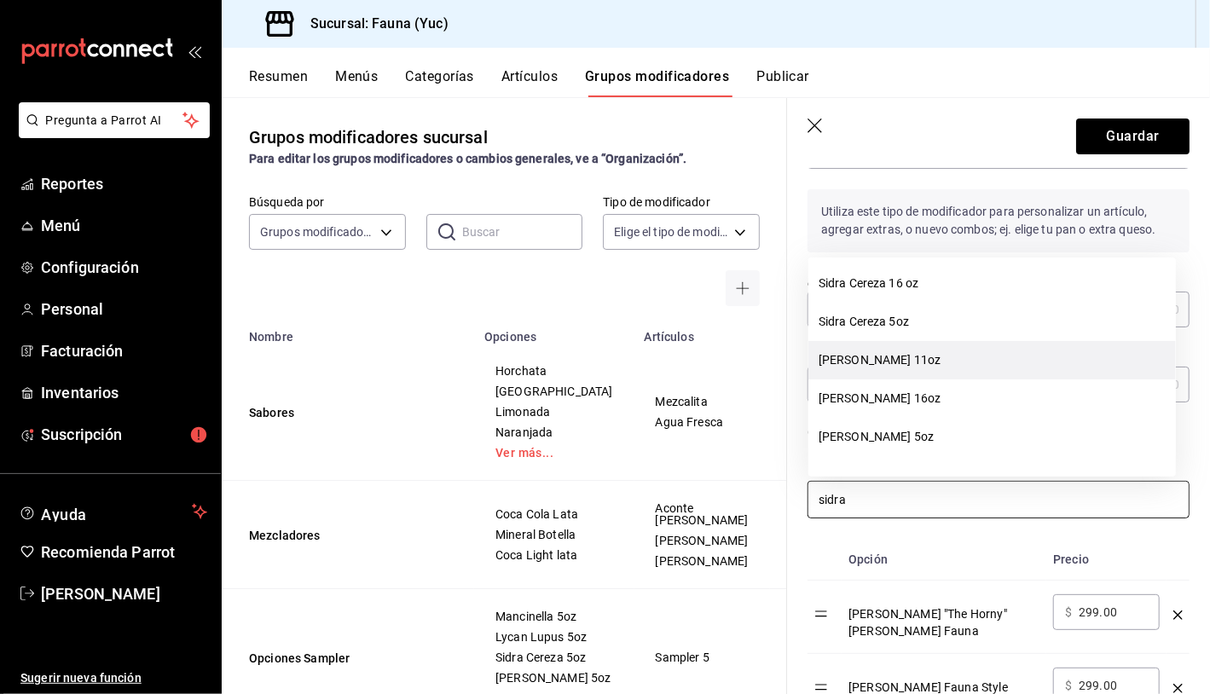
click at [958, 360] on li "Sidra Manzana Pera 11oz" at bounding box center [992, 360] width 368 height 38
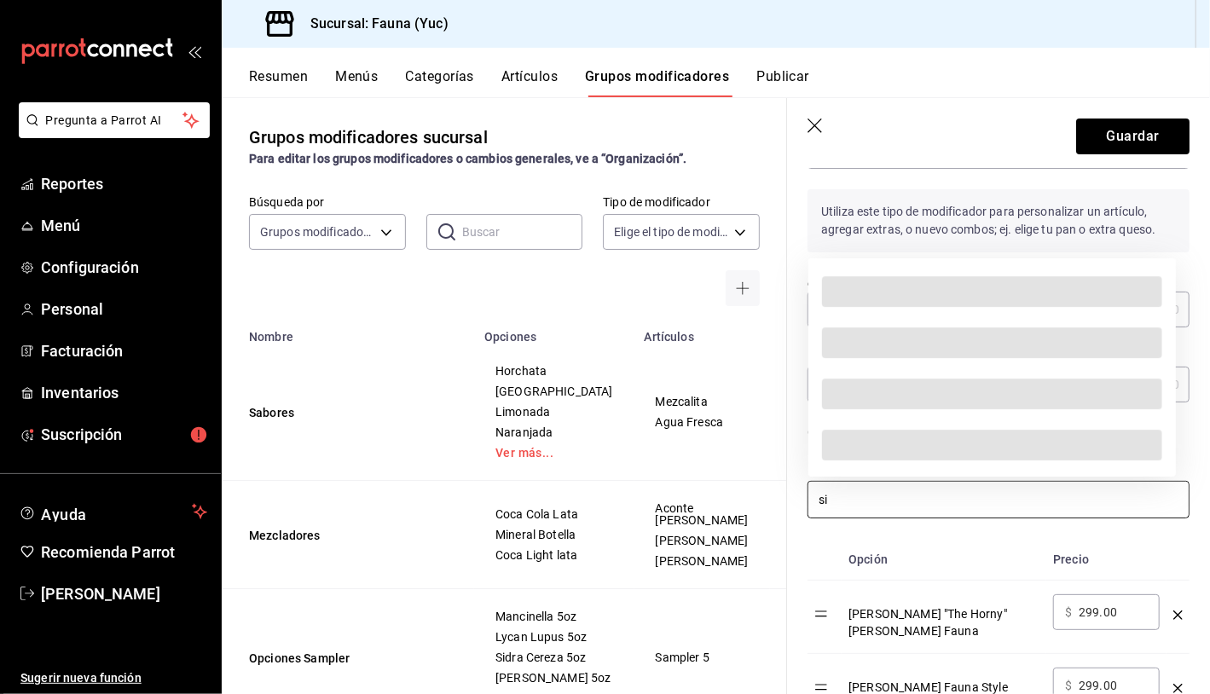
type input "s"
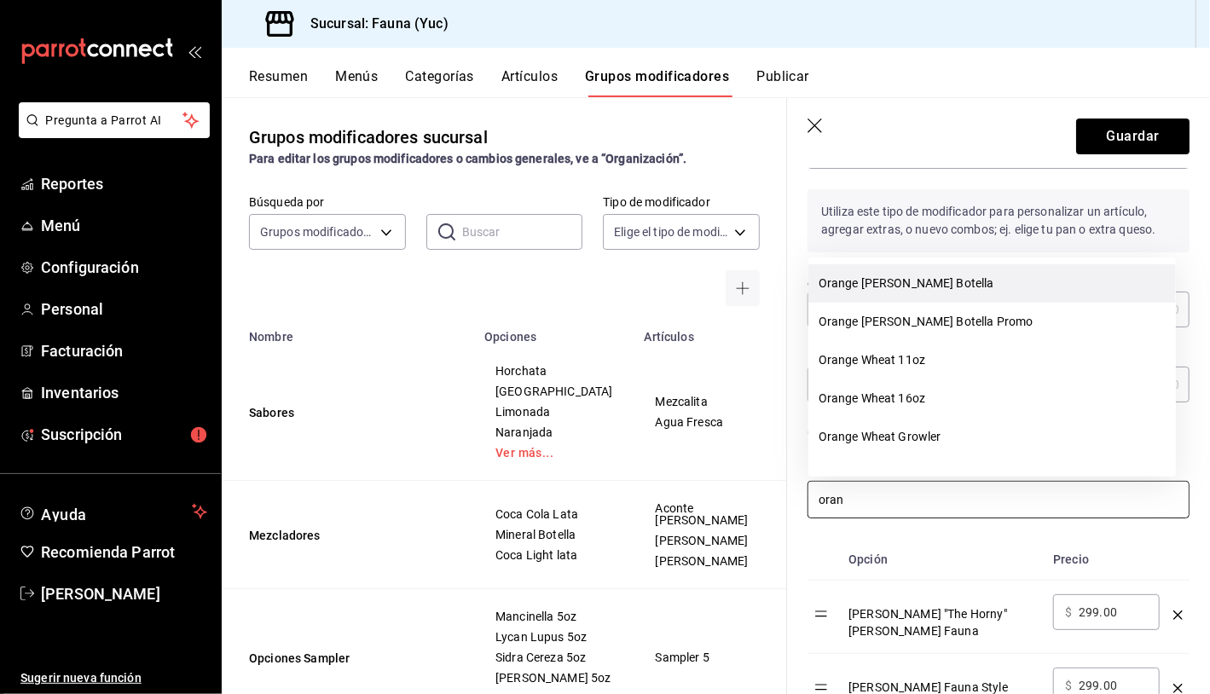
click at [912, 279] on li "Orange Bloom Botella" at bounding box center [992, 283] width 368 height 38
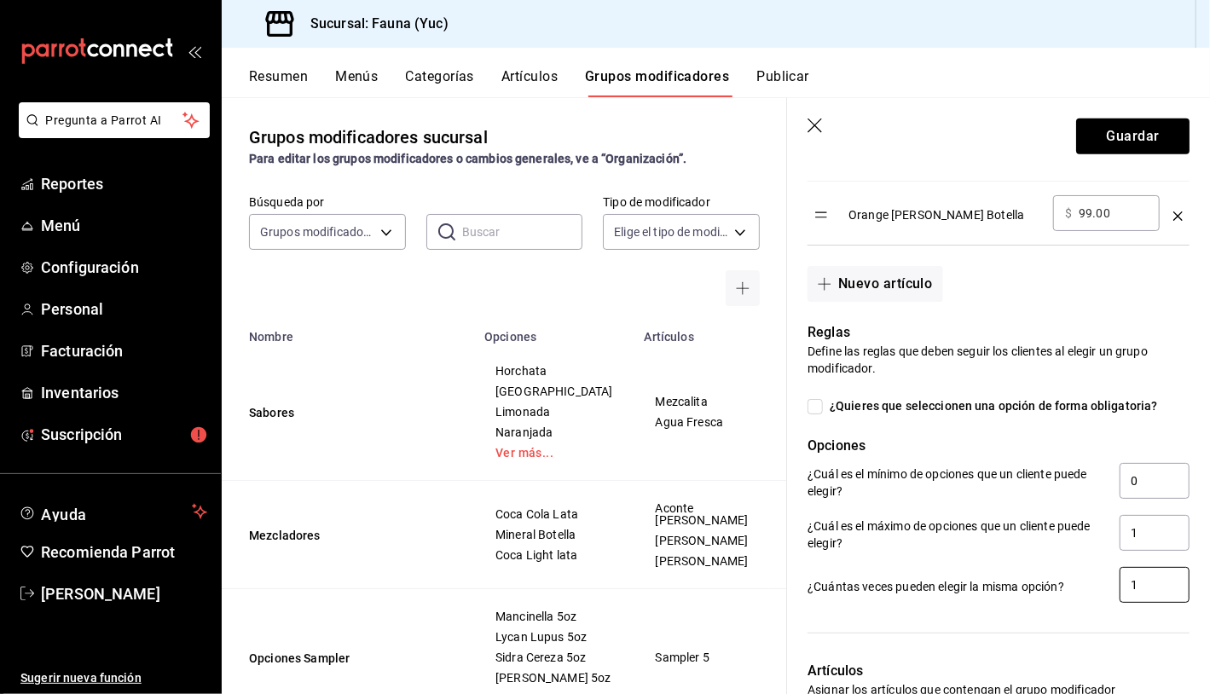
scroll to position [895, 0]
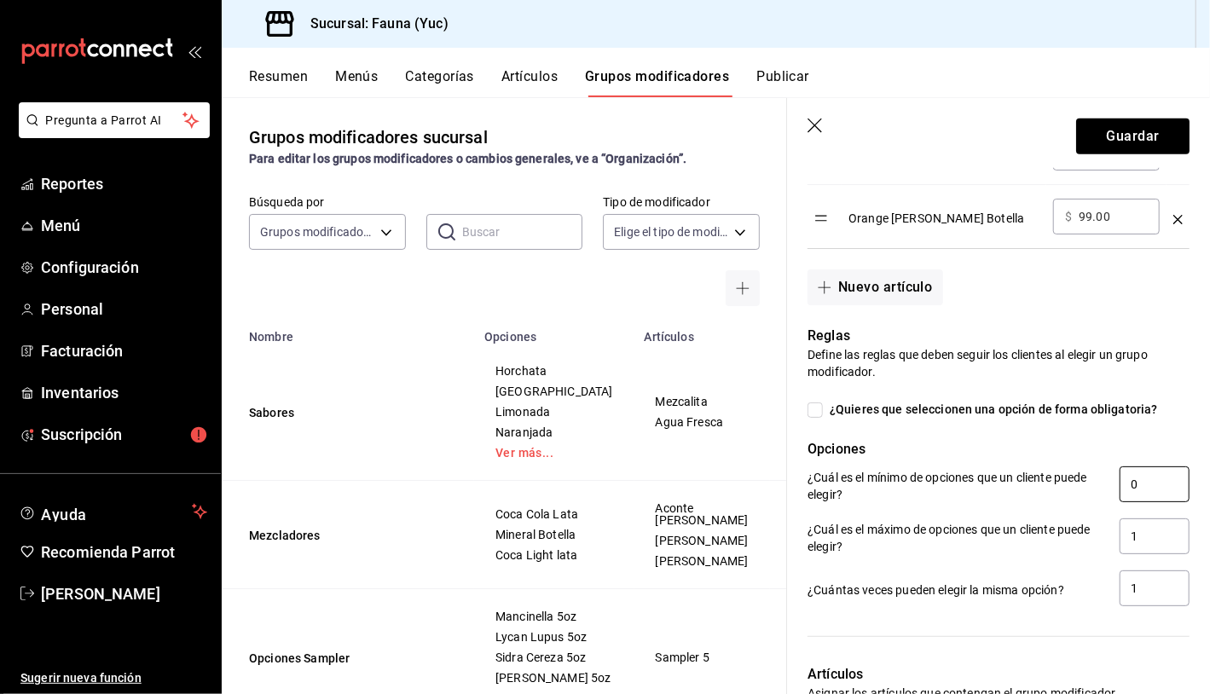
type input "oran"
click at [1126, 478] on input "0" at bounding box center [1155, 484] width 70 height 36
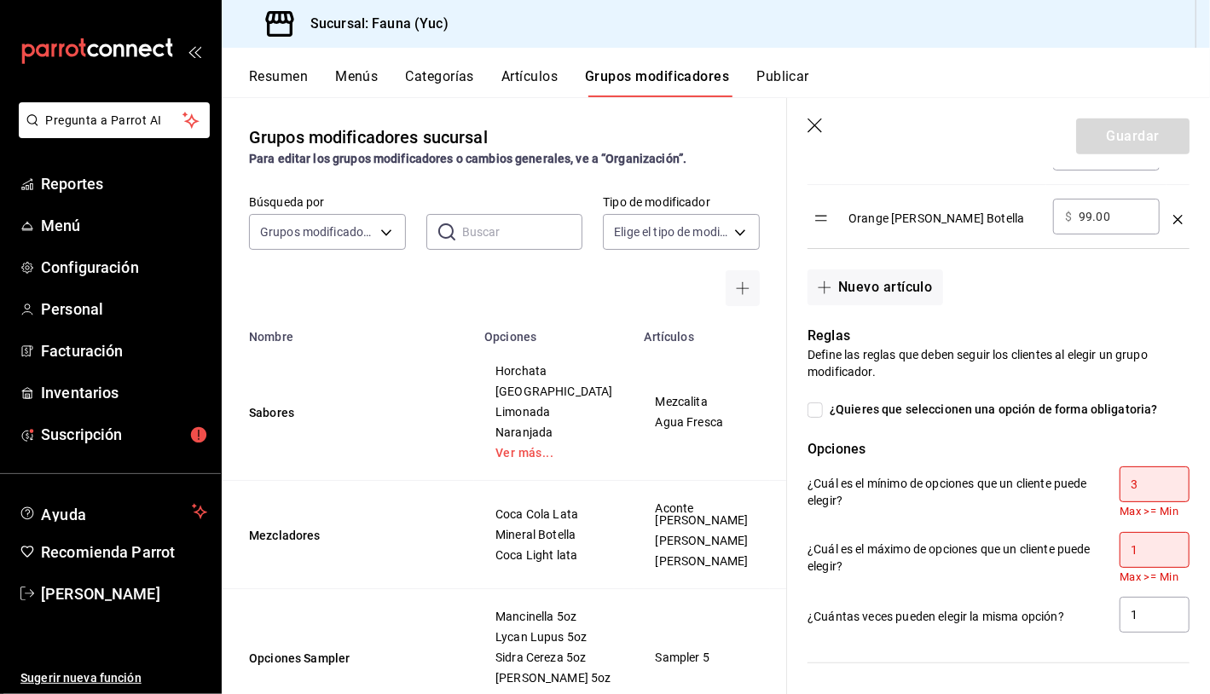
type input "3"
click at [1124, 542] on input "1" at bounding box center [1155, 550] width 70 height 36
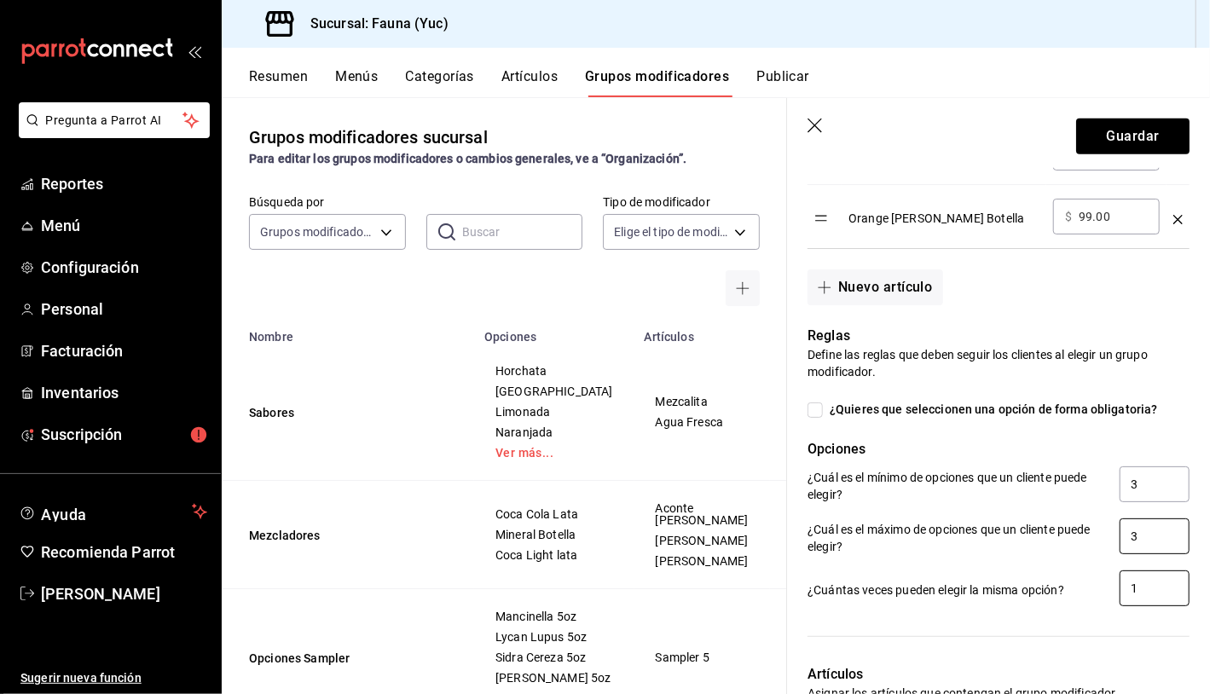
type input "3"
click at [1136, 571] on input "1" at bounding box center [1155, 589] width 70 height 36
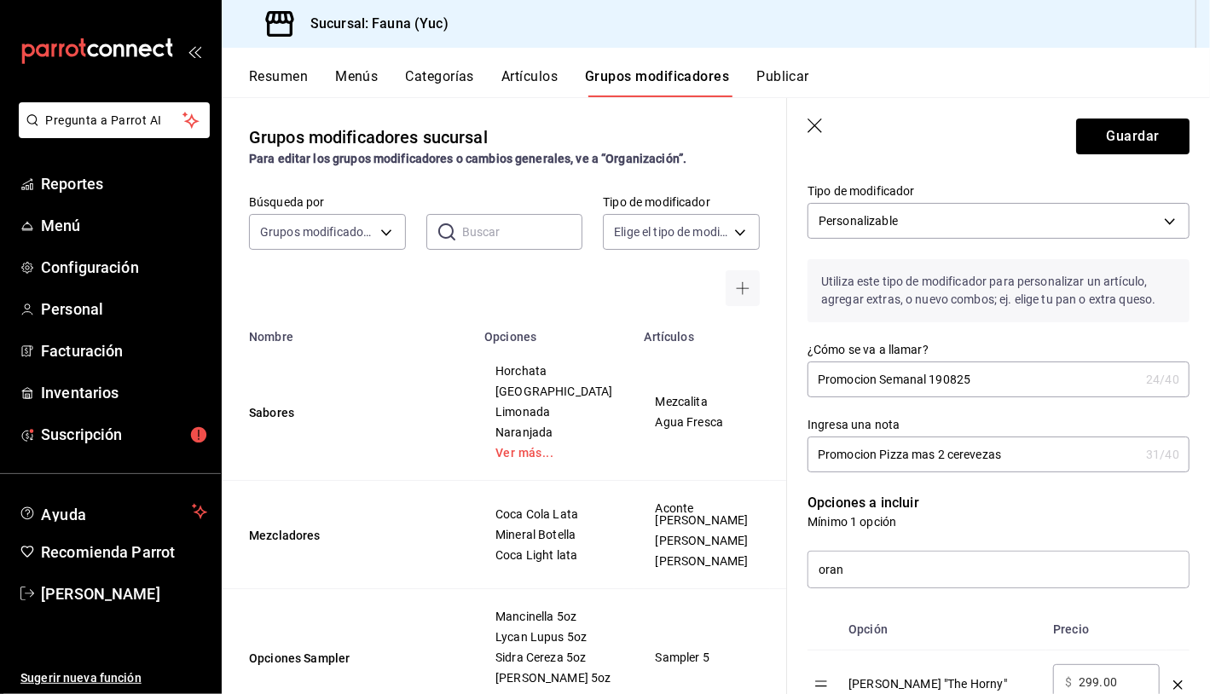
scroll to position [0, 0]
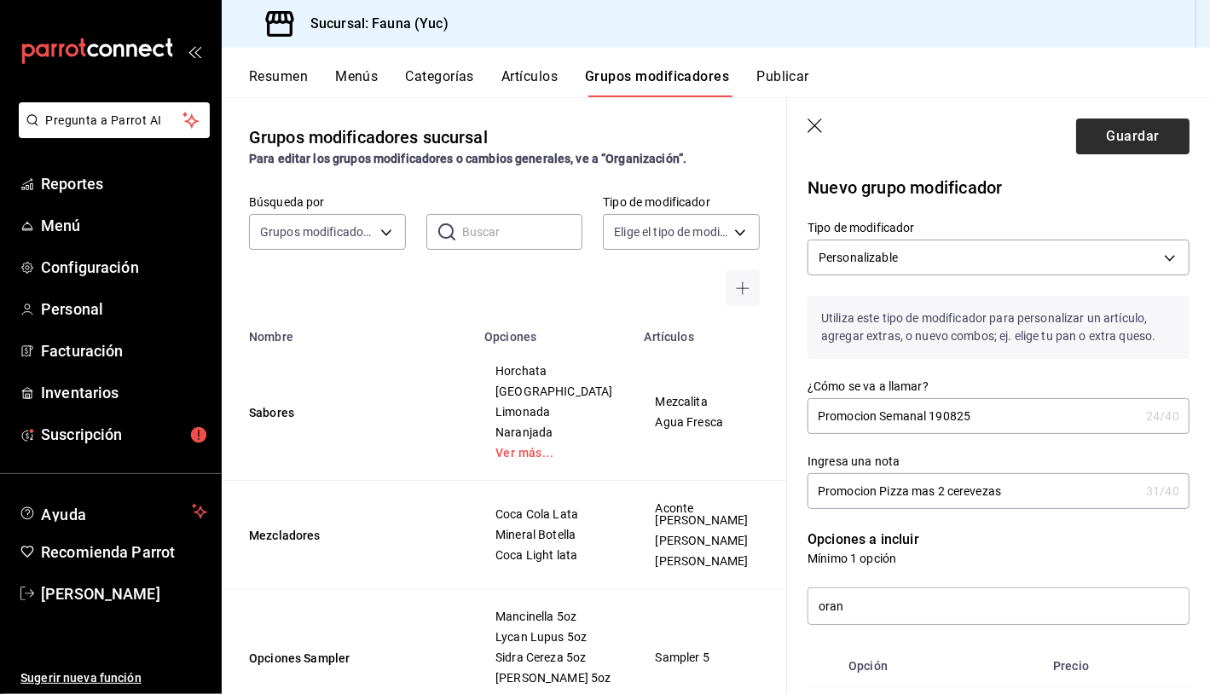
type input "2"
click at [1107, 132] on button "Guardar" at bounding box center [1132, 137] width 113 height 36
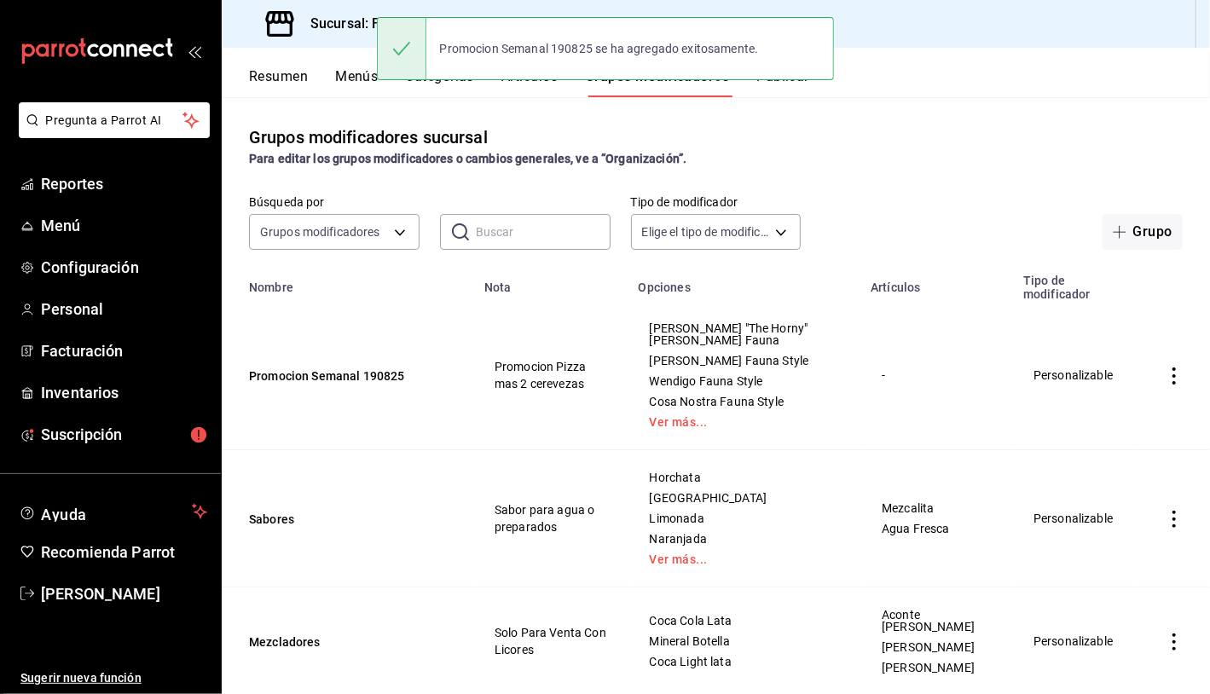
scroll to position [180, 0]
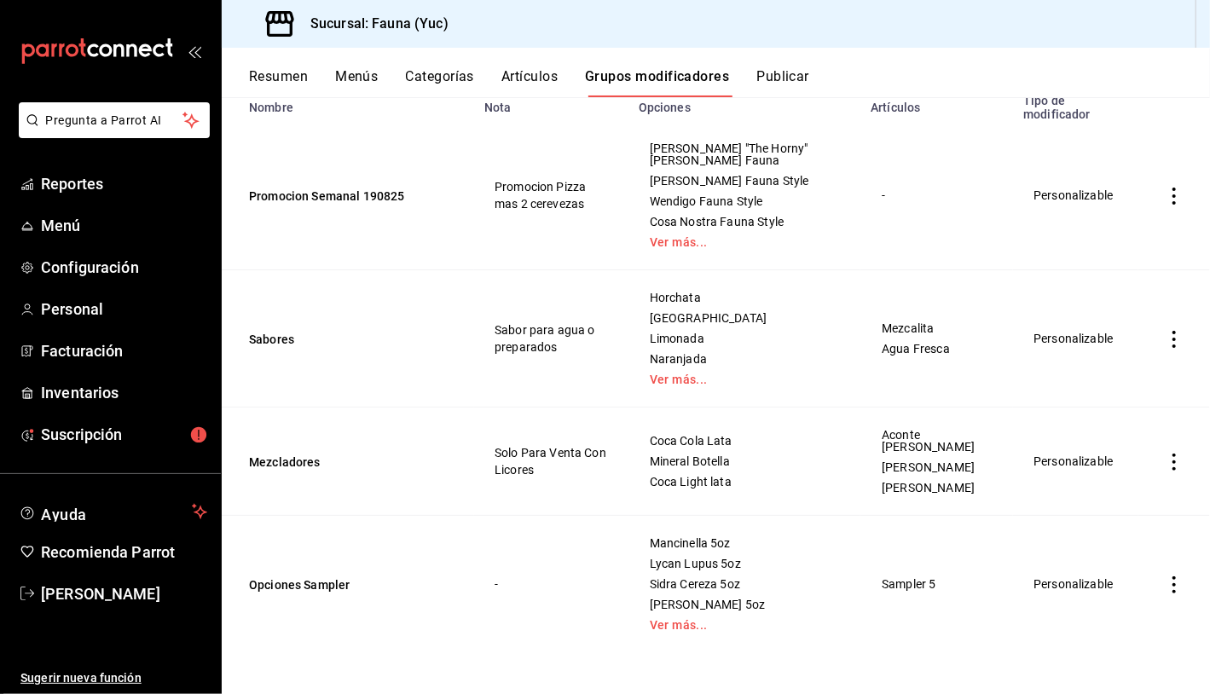
click at [1166, 195] on icon "actions" at bounding box center [1174, 196] width 17 height 17
click at [1109, 236] on span "Editar" at bounding box center [1110, 236] width 44 height 18
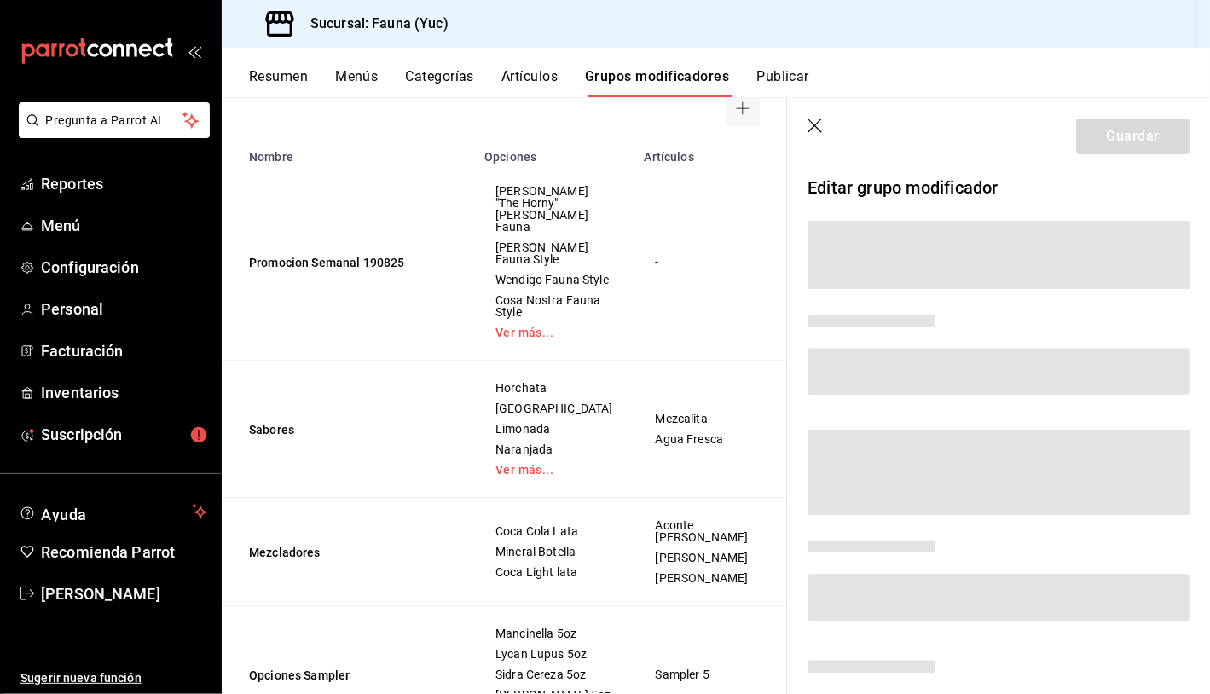
scroll to position [142, 0]
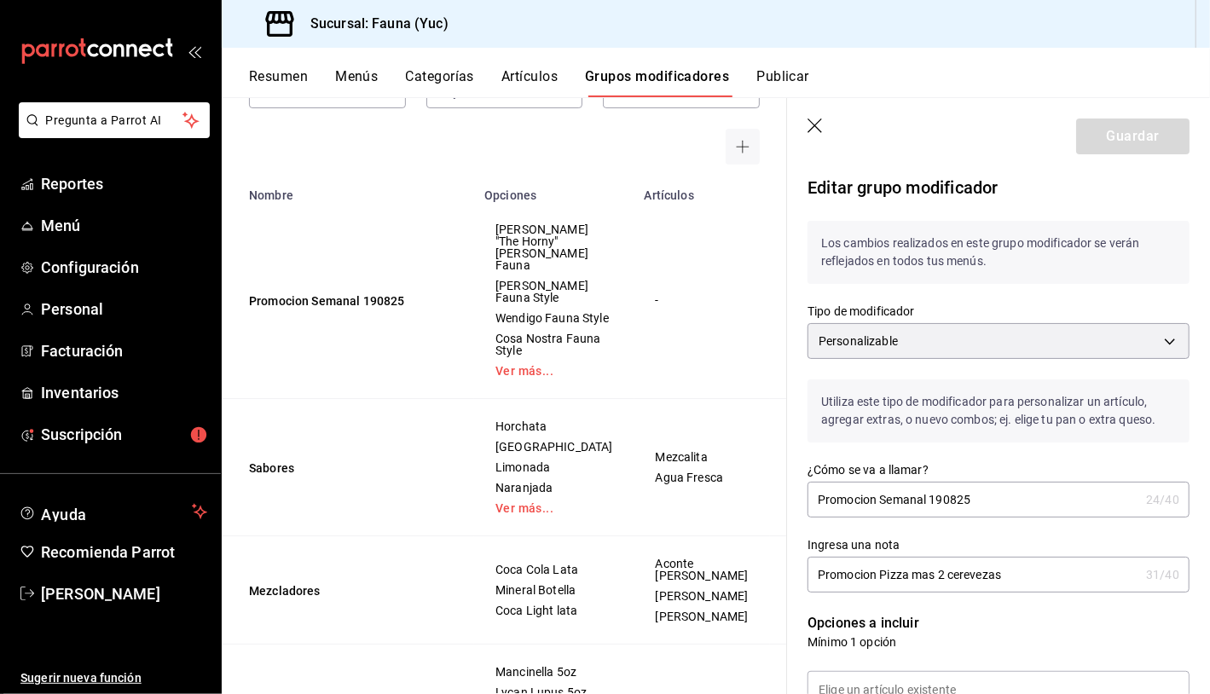
click at [973, 579] on input "Promocion Pizza mas 2 cerevezas" at bounding box center [974, 575] width 332 height 34
type input "Promocion Pizza mas 2 cervezas"
click at [1119, 130] on button "Guardar" at bounding box center [1132, 137] width 113 height 36
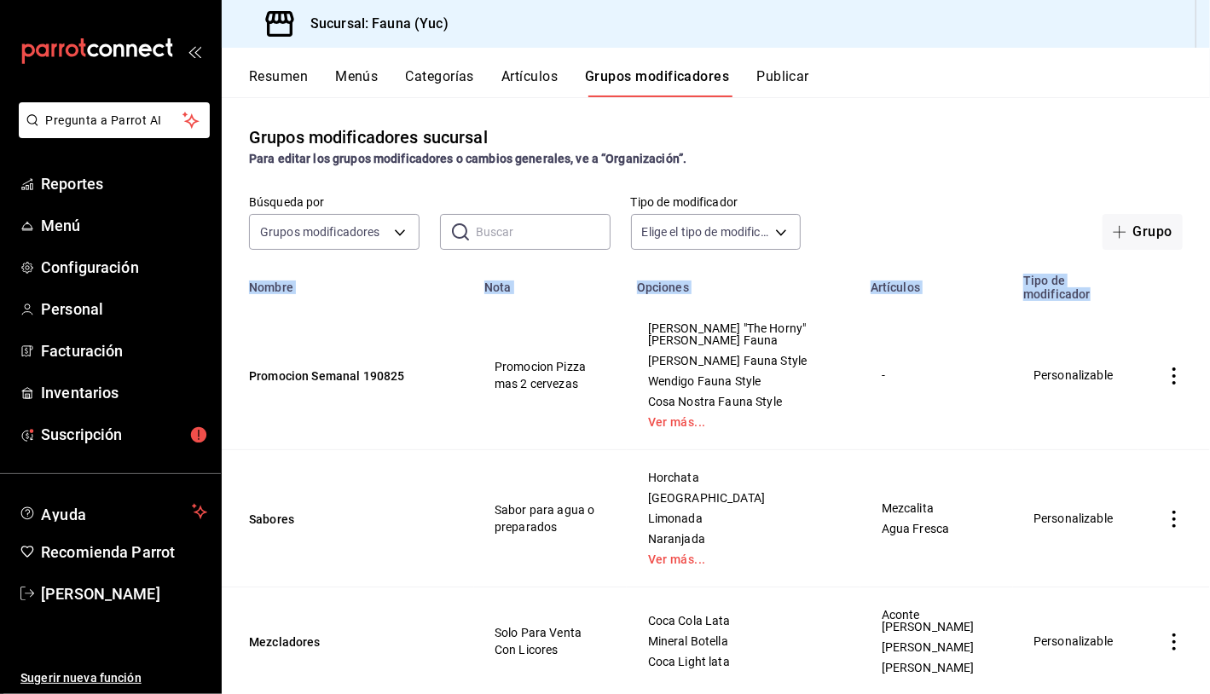
drag, startPoint x: 1196, startPoint y: 269, endPoint x: 1209, endPoint y: 190, distance: 79.6
click at [1209, 190] on div "Grupos modificadores sucursal Para editar los grupos modificadores o cambios ge…" at bounding box center [716, 395] width 988 height 596
click at [516, 86] on button "Artículos" at bounding box center [529, 82] width 56 height 29
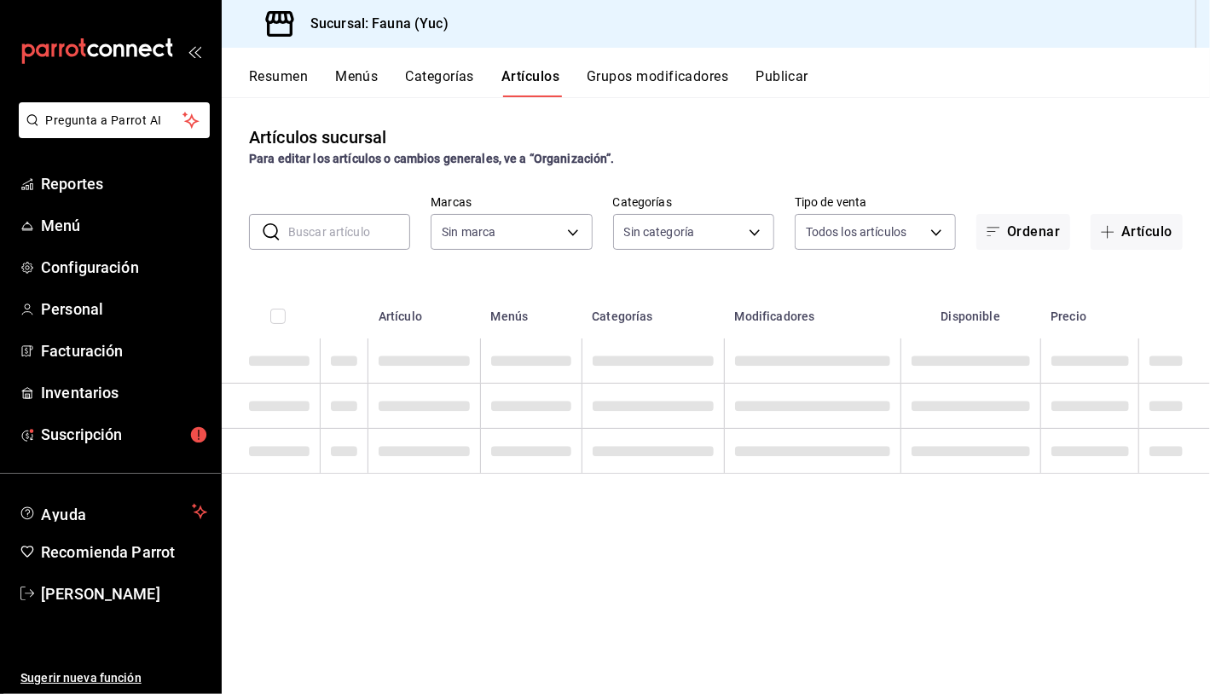
type input "95ae7ea6-d606-4fbc-ae9f-7f3ce95ed033"
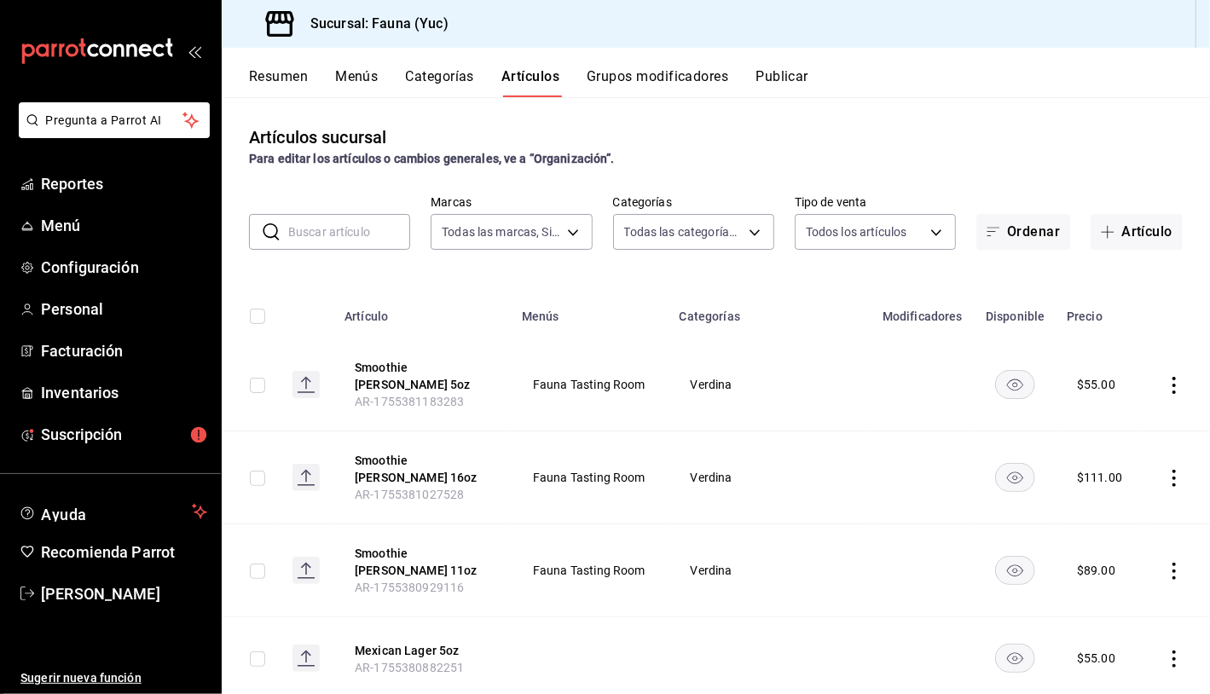
type input "7199fe71-9f49-491c-9eb5-f8f510207ec4,aec1dd0c-f475-4e09-a2b4-432f5a7fae89,8abf2…"
click at [1109, 242] on button "Artículo" at bounding box center [1137, 232] width 92 height 36
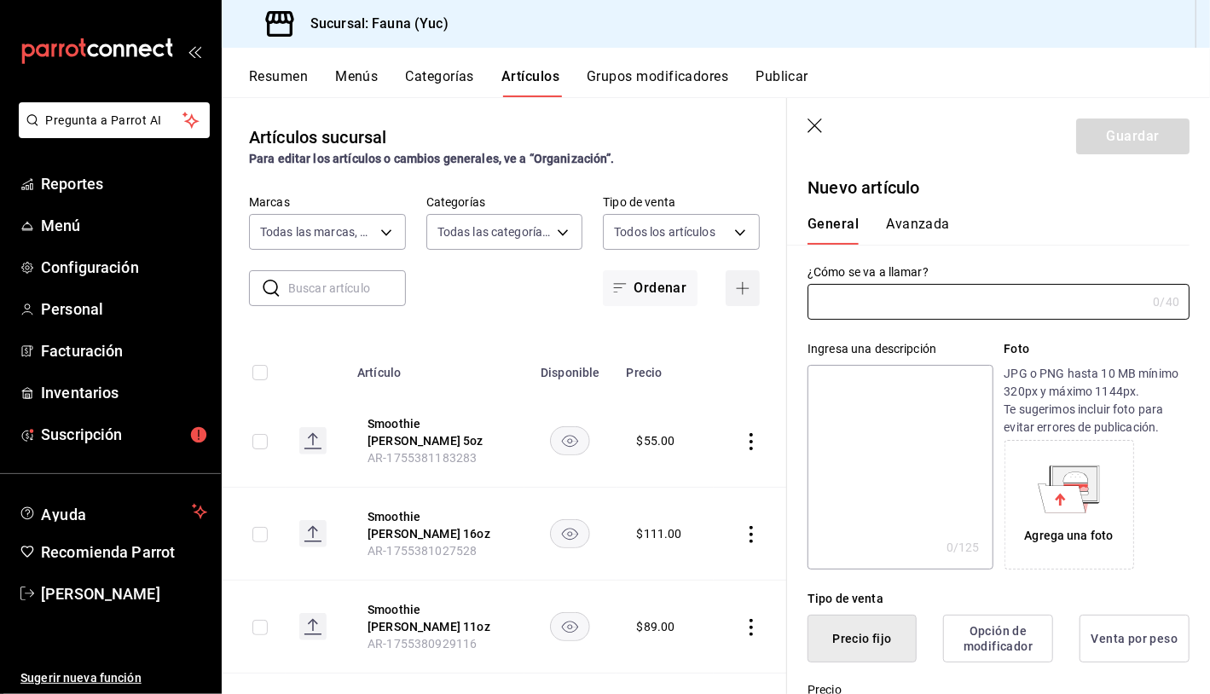
type input "AR-1755618361912"
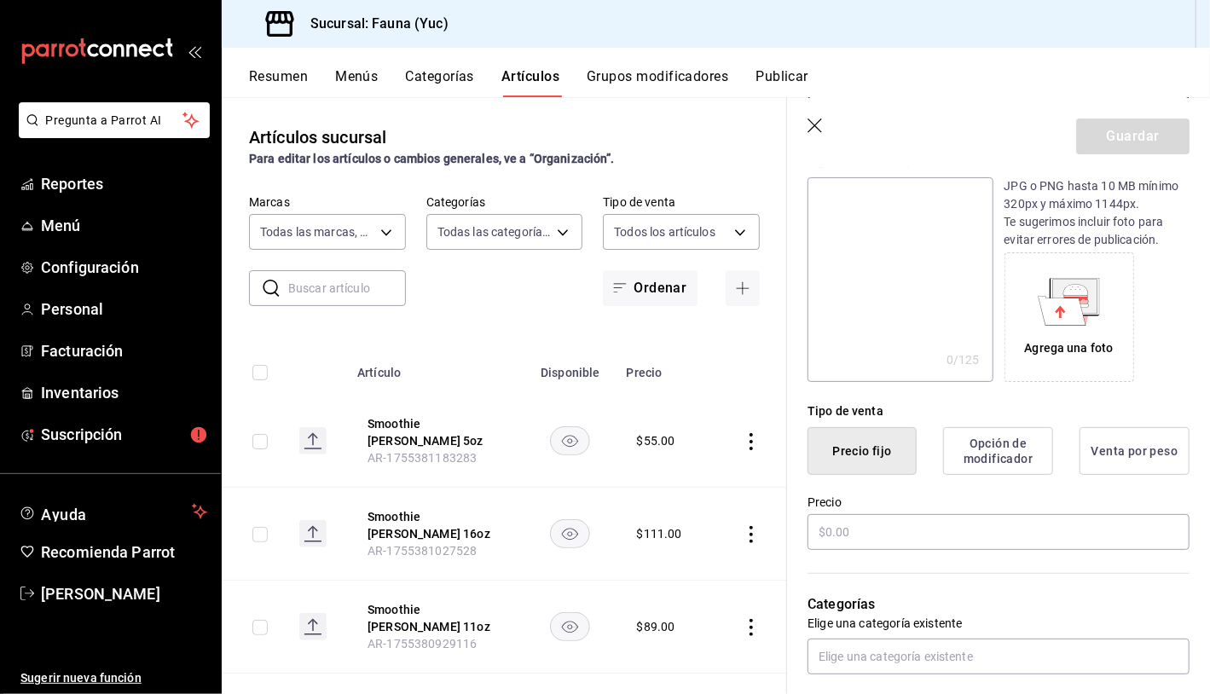
scroll to position [186, 0]
type input "Promocion Semanal"
click at [950, 529] on input "text" at bounding box center [999, 534] width 382 height 36
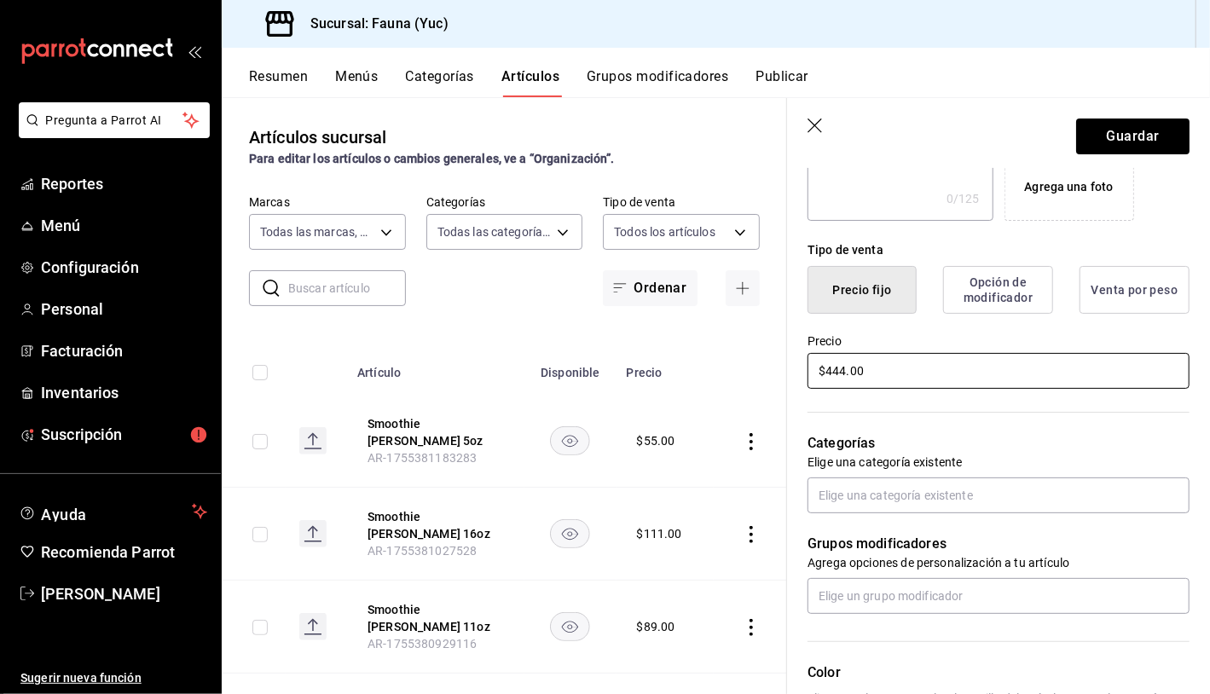
scroll to position [345, 0]
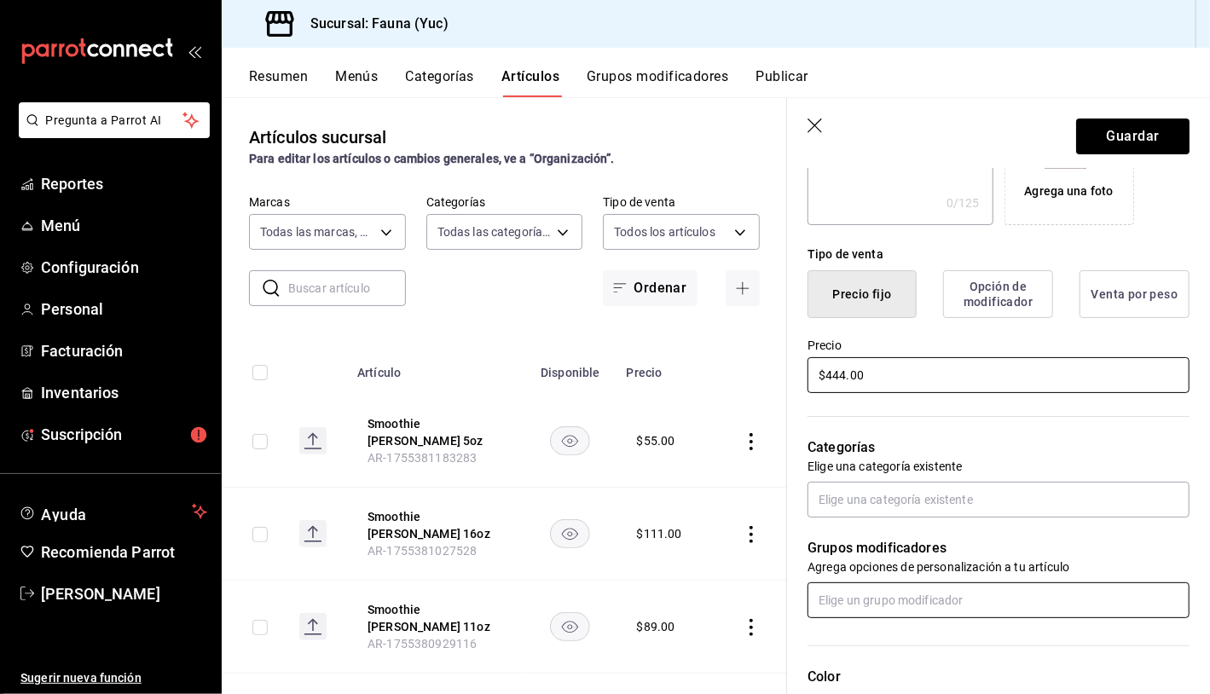
type input "$444.00"
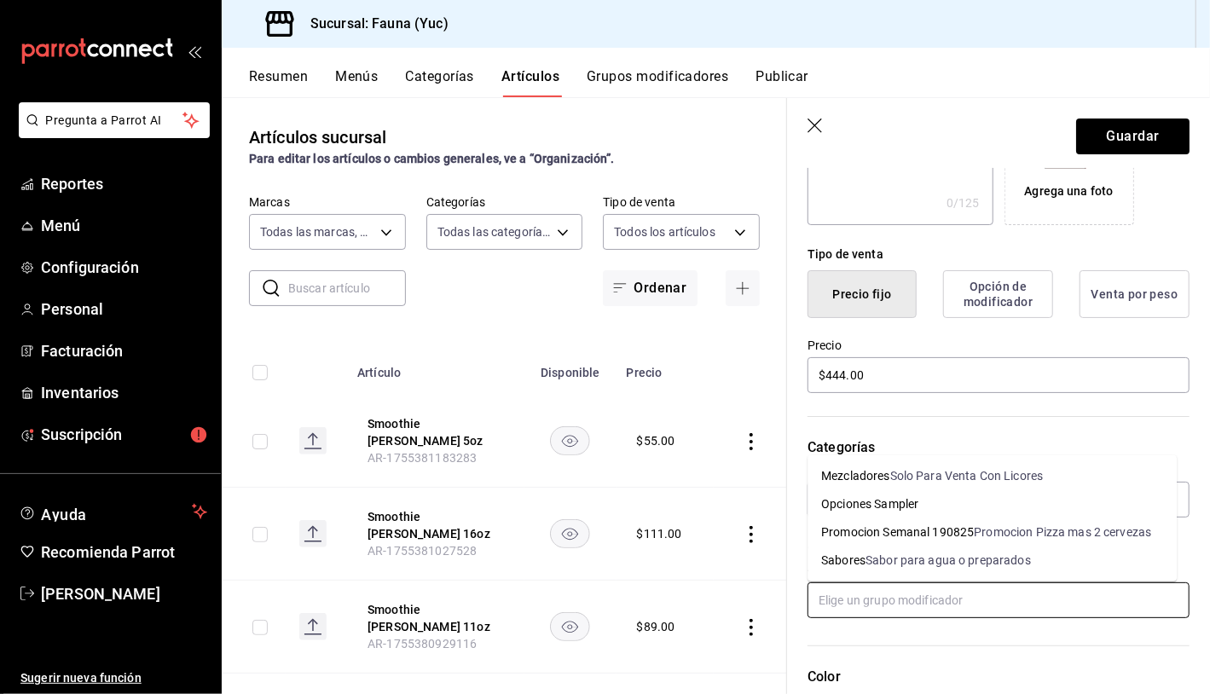
click at [995, 588] on input "text" at bounding box center [999, 600] width 382 height 36
click at [943, 528] on div "Promocion Semanal 190825" at bounding box center [897, 533] width 153 height 18
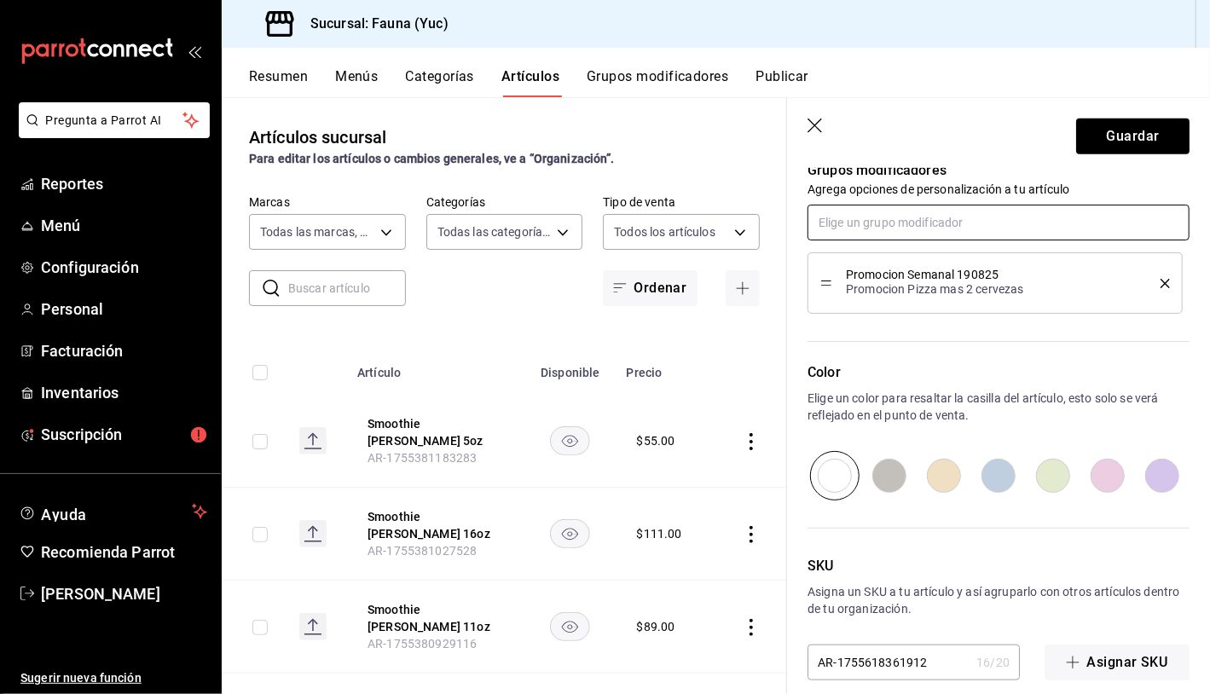
scroll to position [741, 0]
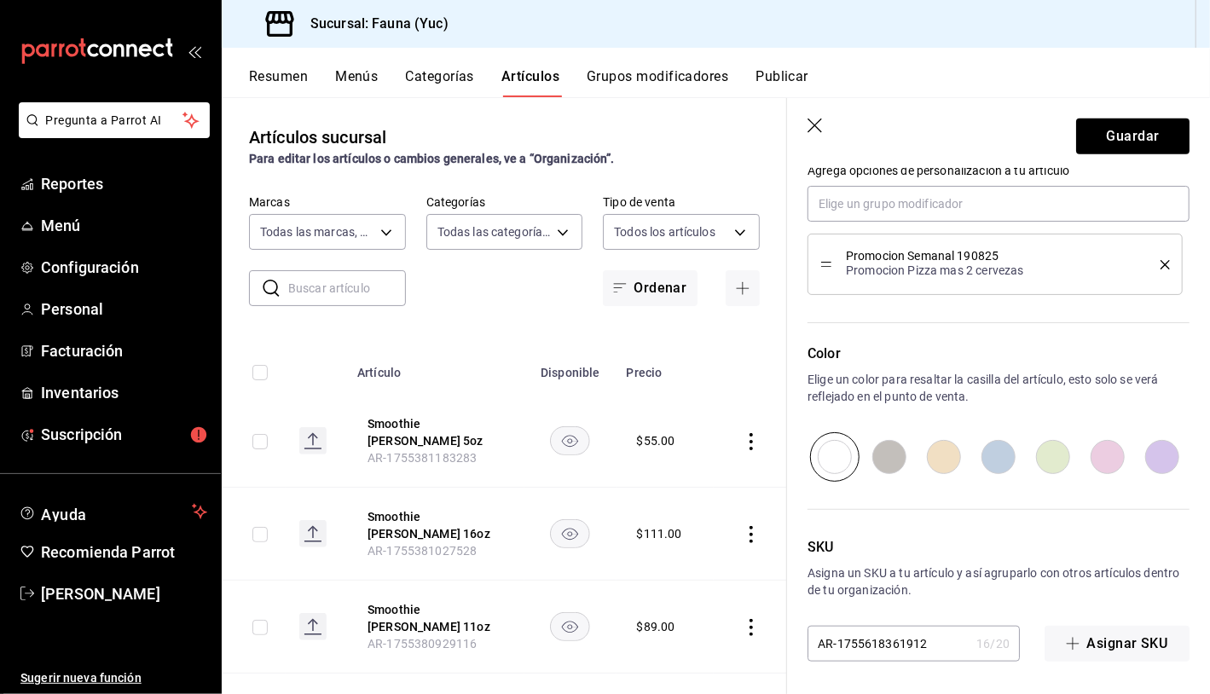
click at [1104, 460] on input "radio" at bounding box center [1107, 456] width 55 height 49
radio input "true"
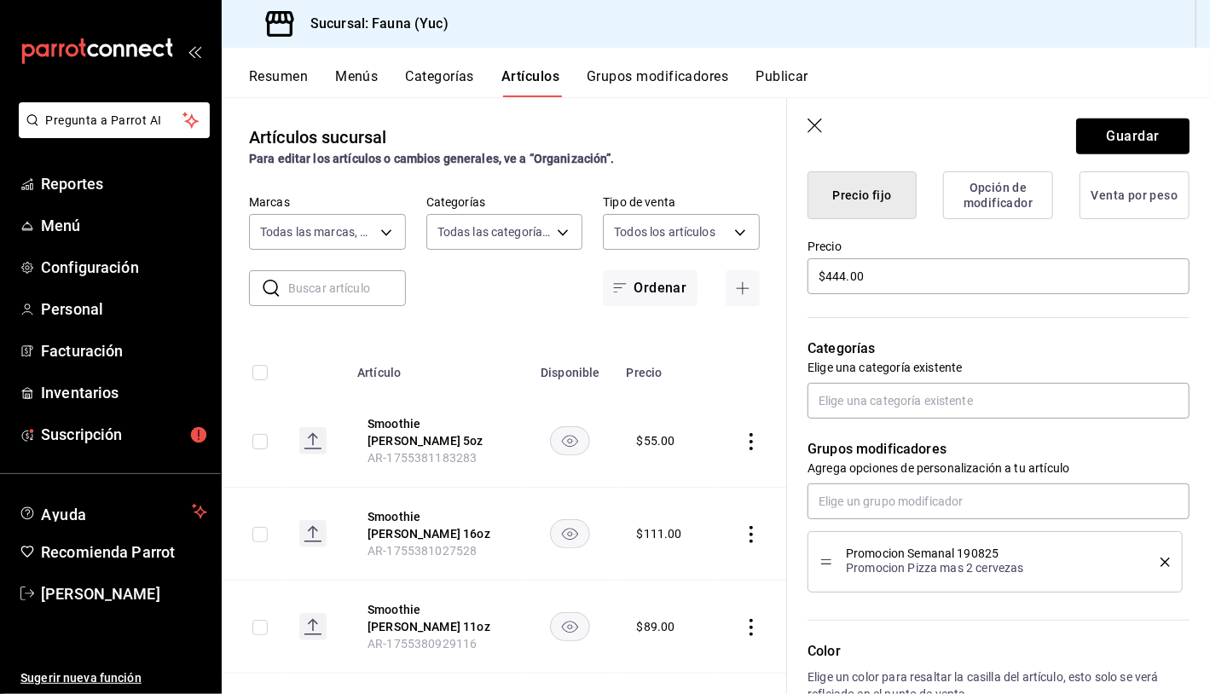
scroll to position [437, 0]
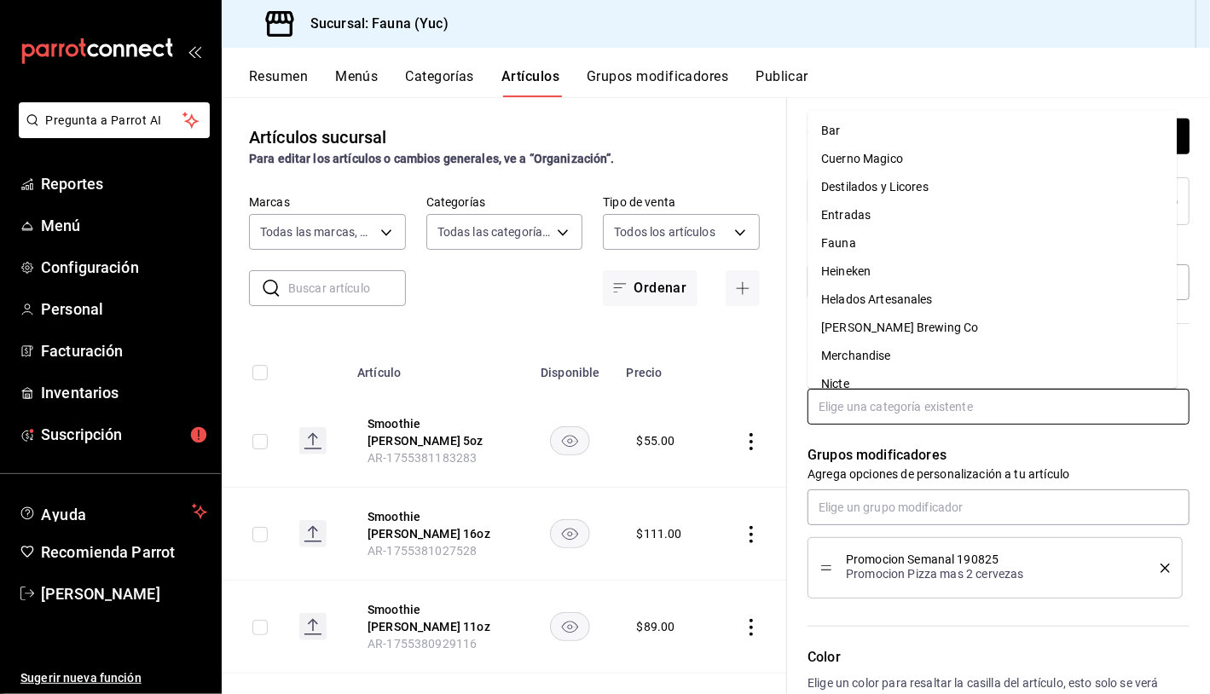
click at [1061, 400] on input "text" at bounding box center [999, 407] width 382 height 36
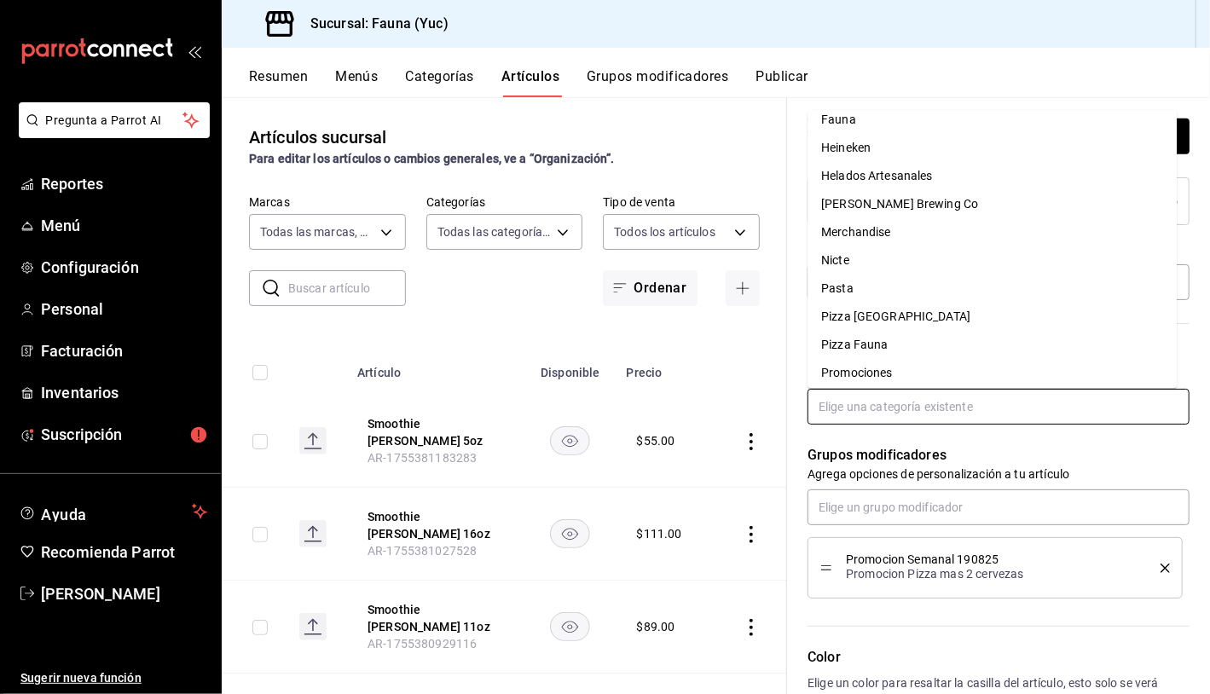
scroll to position [214, 0]
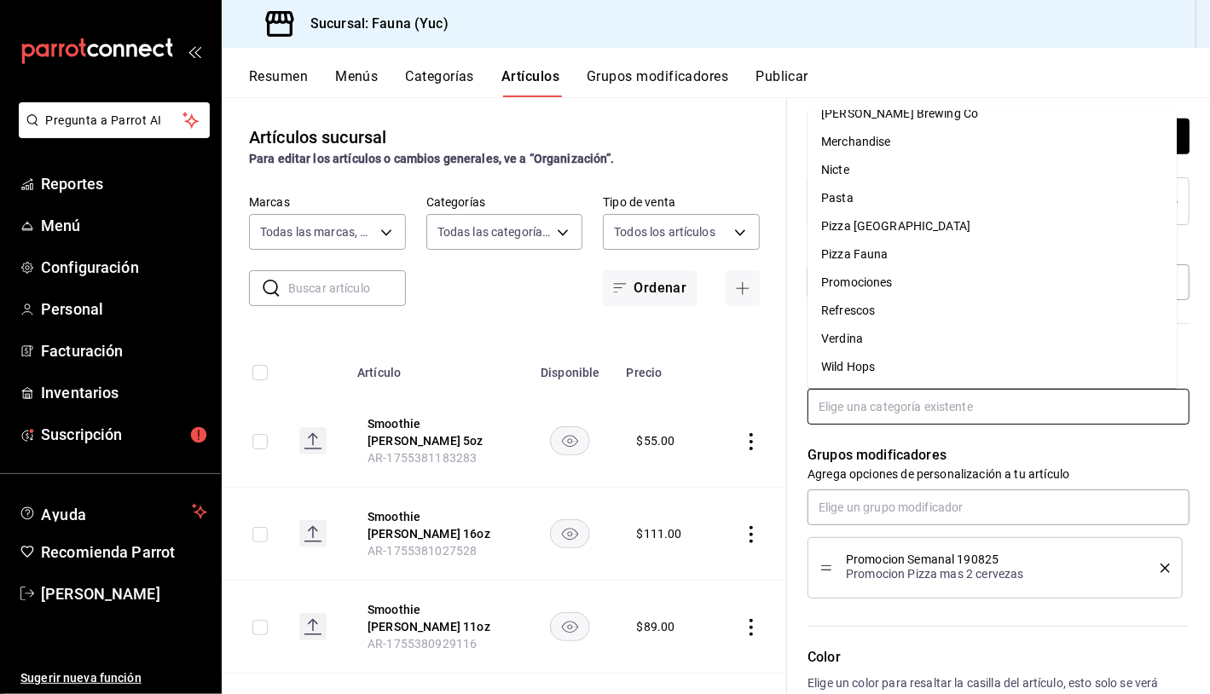
click at [1020, 294] on li "Promociones" at bounding box center [992, 283] width 369 height 28
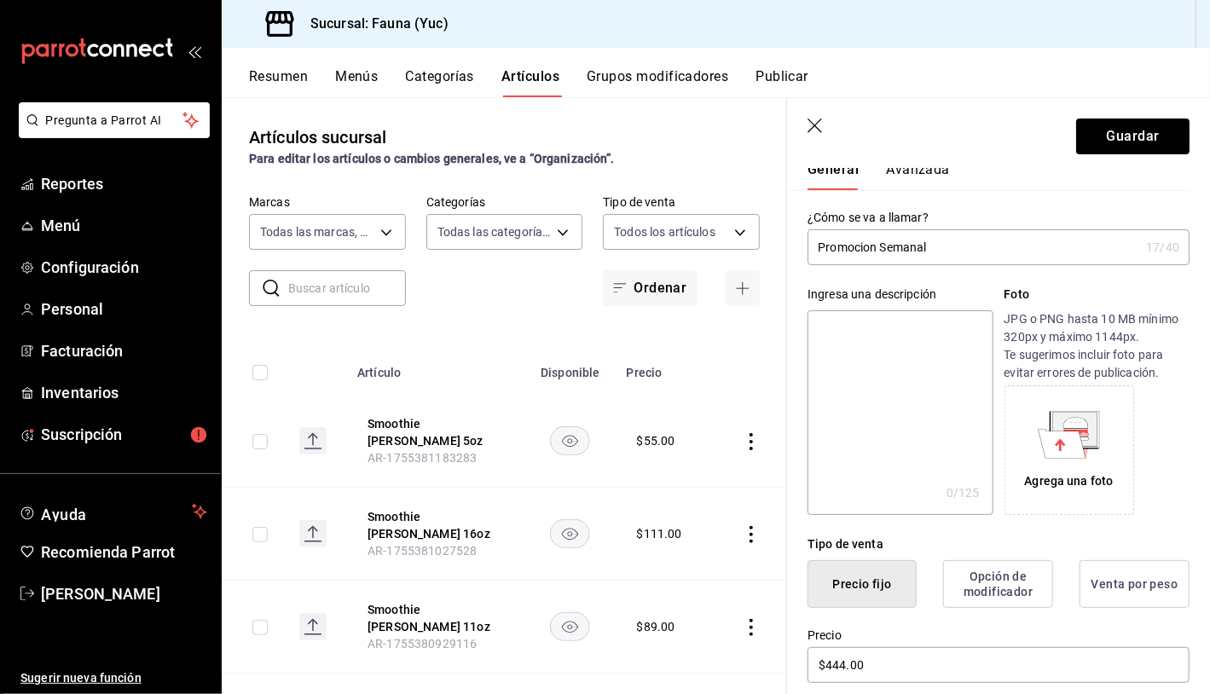
scroll to position [0, 0]
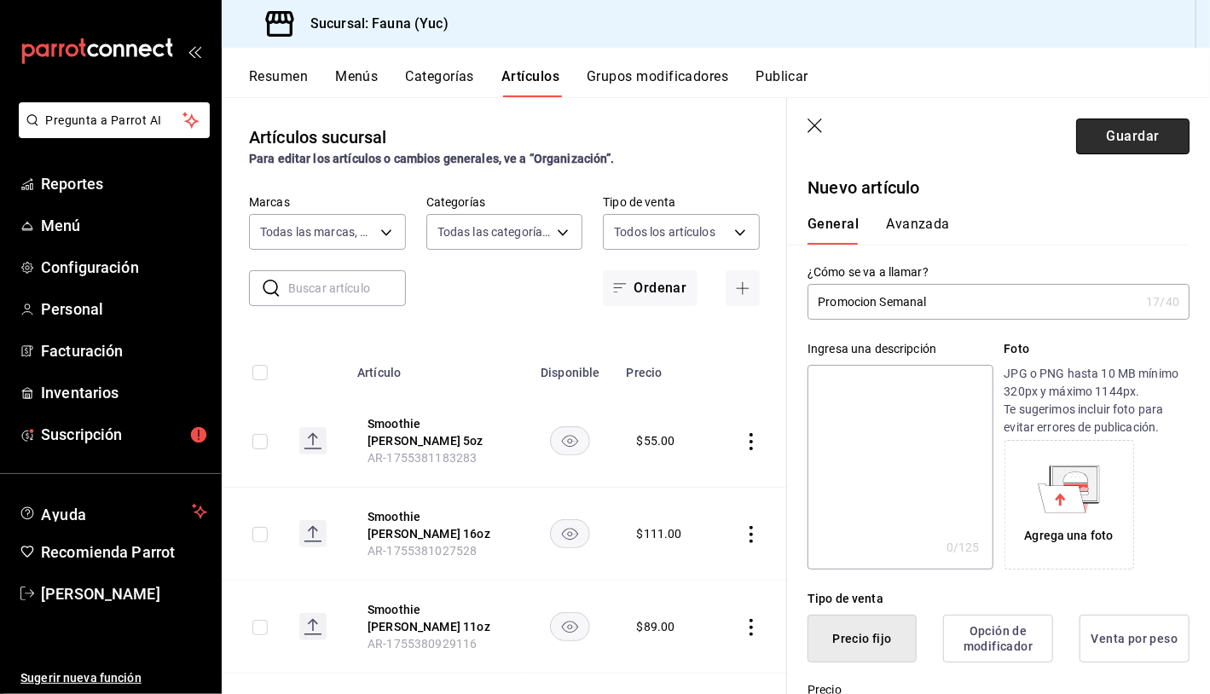
click at [1115, 144] on button "Guardar" at bounding box center [1132, 137] width 113 height 36
